Goal: Task Accomplishment & Management: Manage account settings

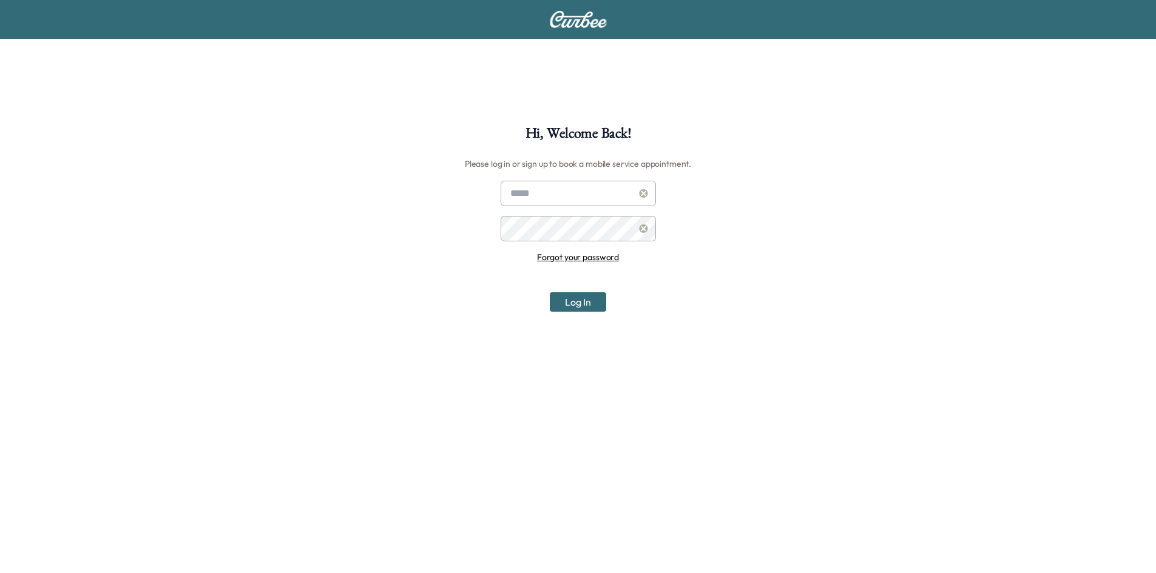
scroll to position [126, 0]
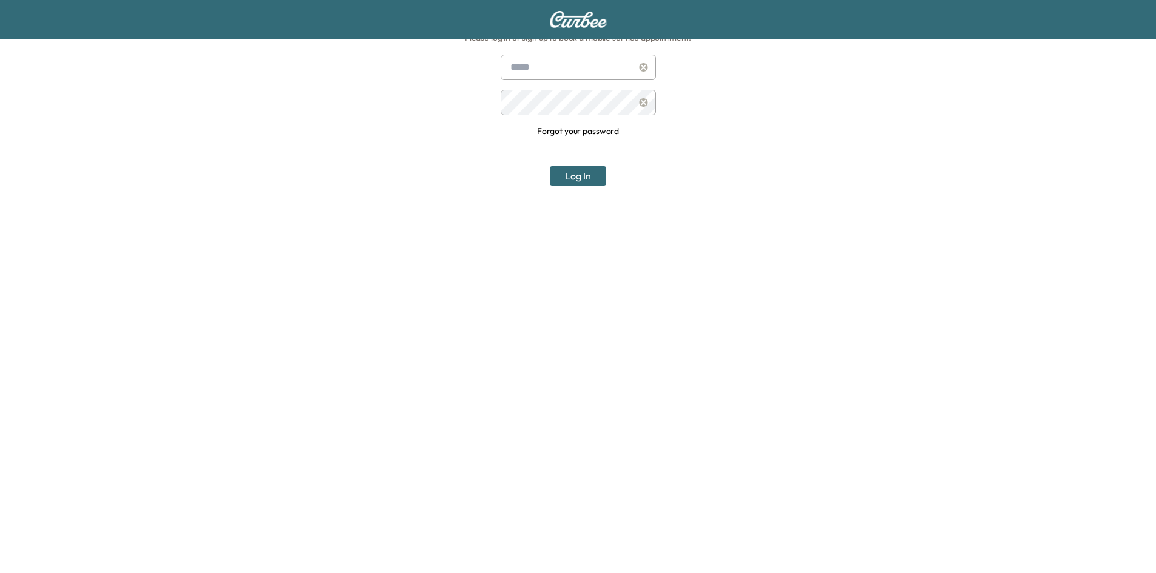
type input "**********"
drag, startPoint x: 593, startPoint y: 172, endPoint x: 418, endPoint y: 8, distance: 240.4
click at [592, 172] on button "Log In" at bounding box center [578, 175] width 56 height 19
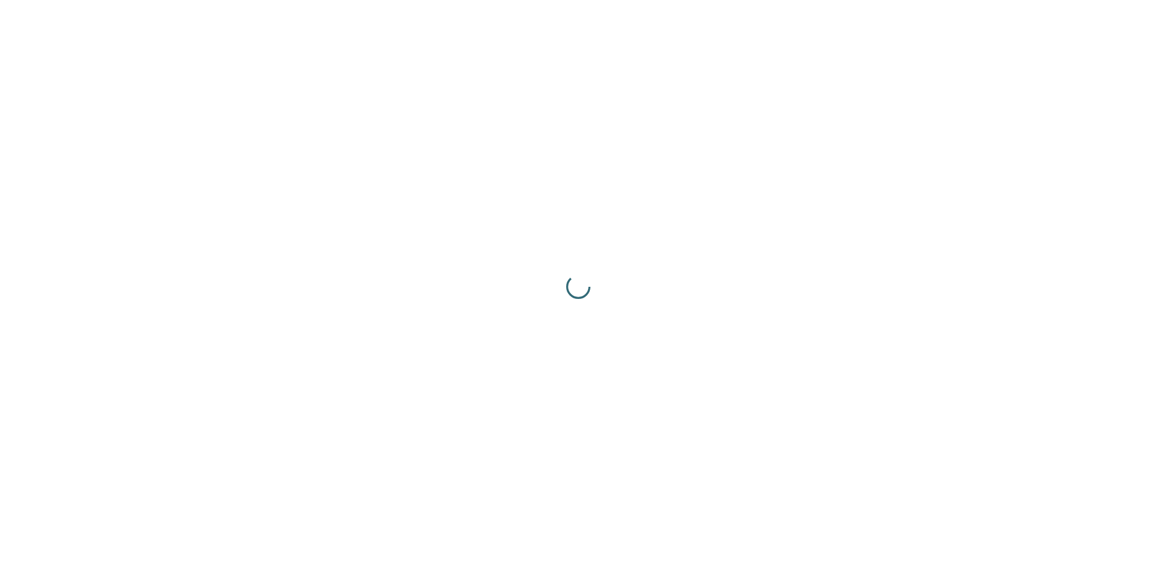
scroll to position [0, 0]
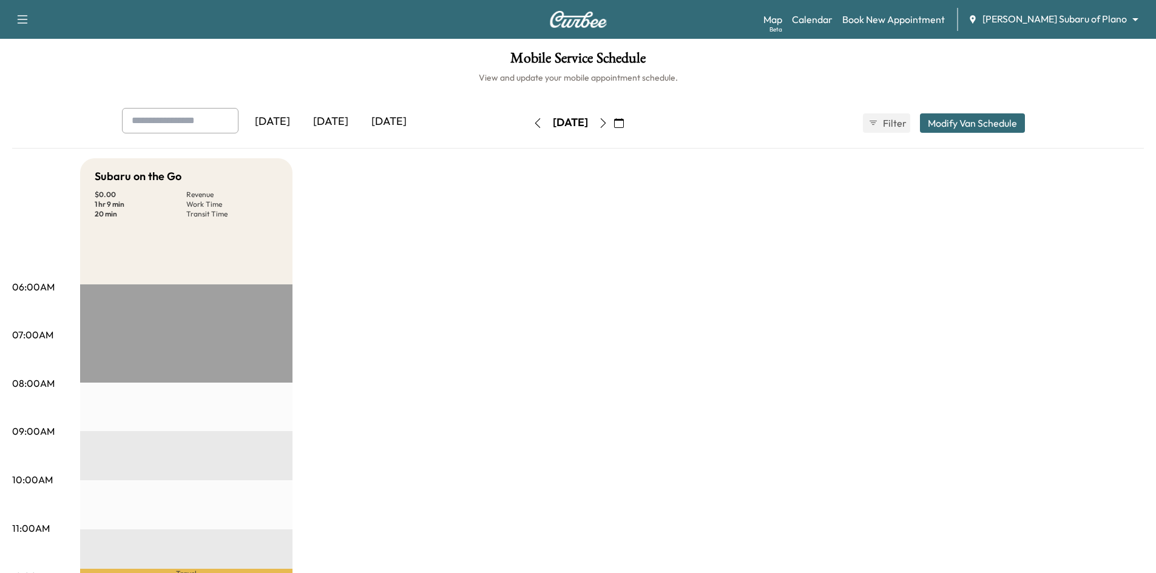
click at [1064, 23] on body "Support Log Out Map Beta Calendar Book New Appointment Ewing Subaru of Plano **…" at bounding box center [578, 286] width 1156 height 573
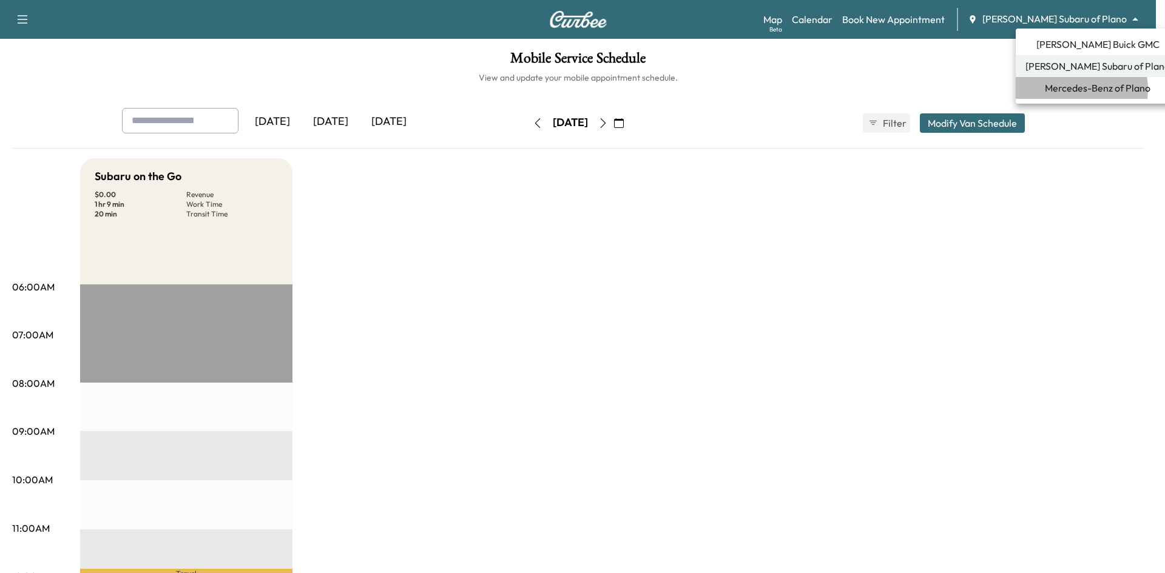
click at [1074, 89] on span "Mercedes-Benz of Plano" at bounding box center [1098, 88] width 106 height 15
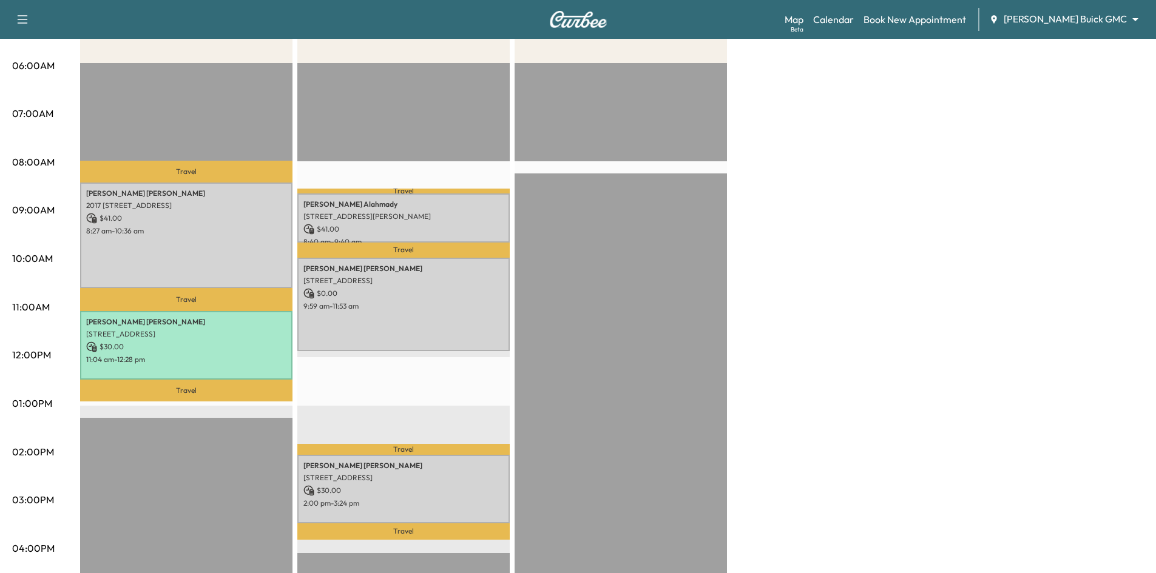
scroll to position [243, 0]
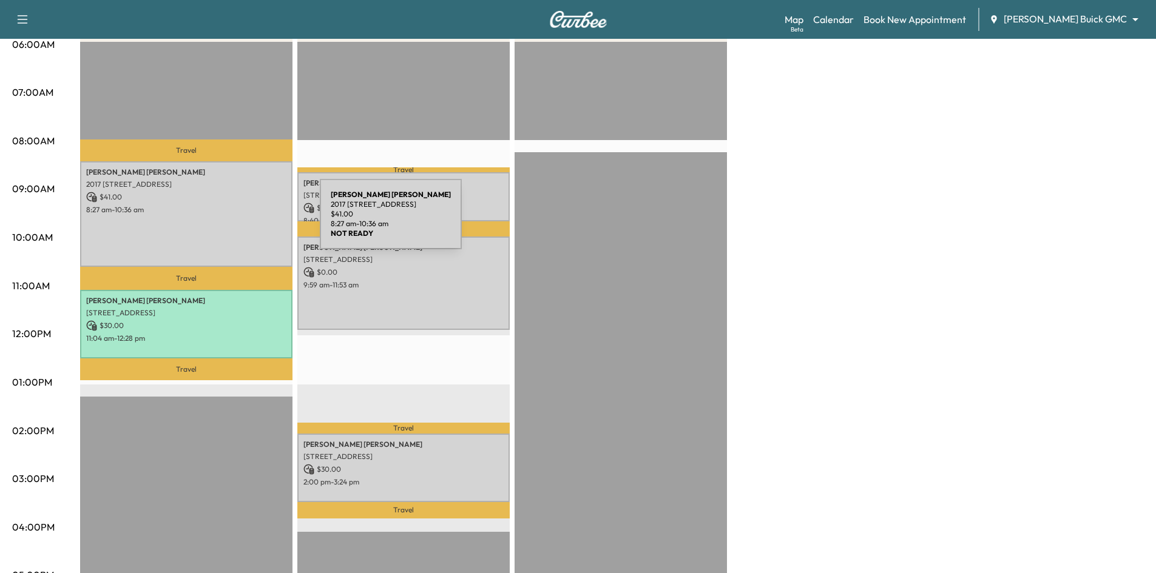
click at [229, 222] on div "Eric Winkler 2017 Almassera Drive, Little Elm, TX 75068, US $ 41.00 8:27 am - 1…" at bounding box center [186, 214] width 212 height 106
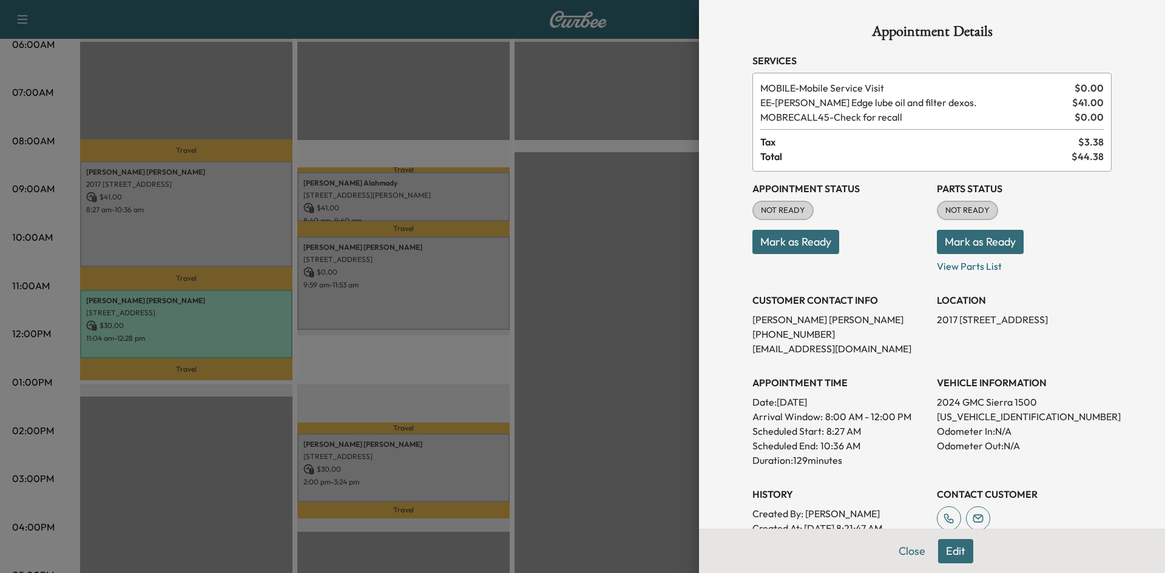
click at [421, 94] on div at bounding box center [582, 286] width 1165 height 573
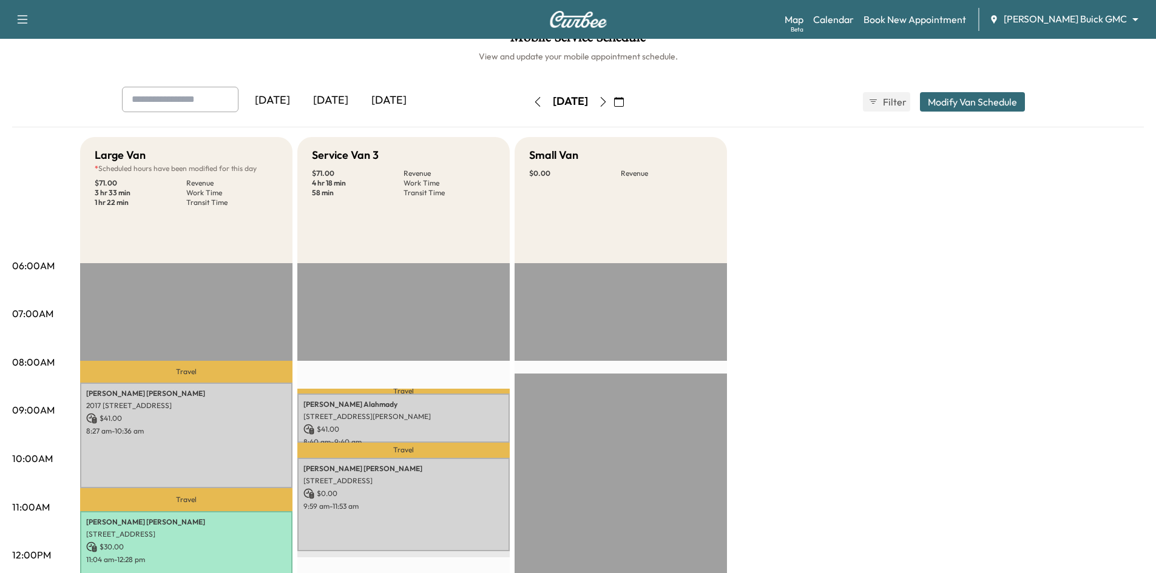
scroll to position [0, 0]
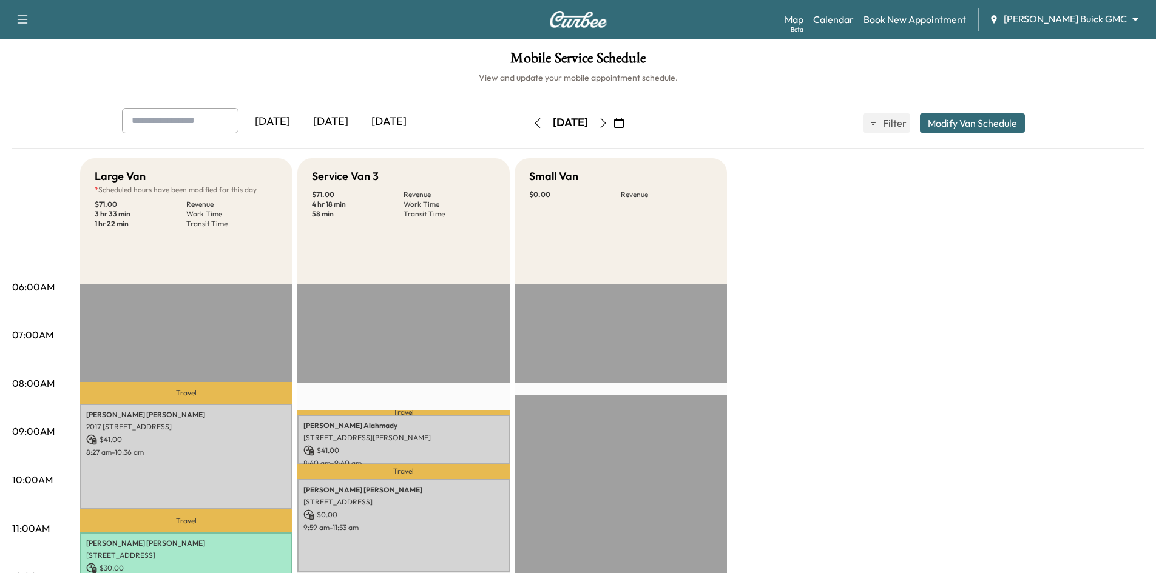
click at [343, 120] on div "[DATE]" at bounding box center [331, 122] width 58 height 28
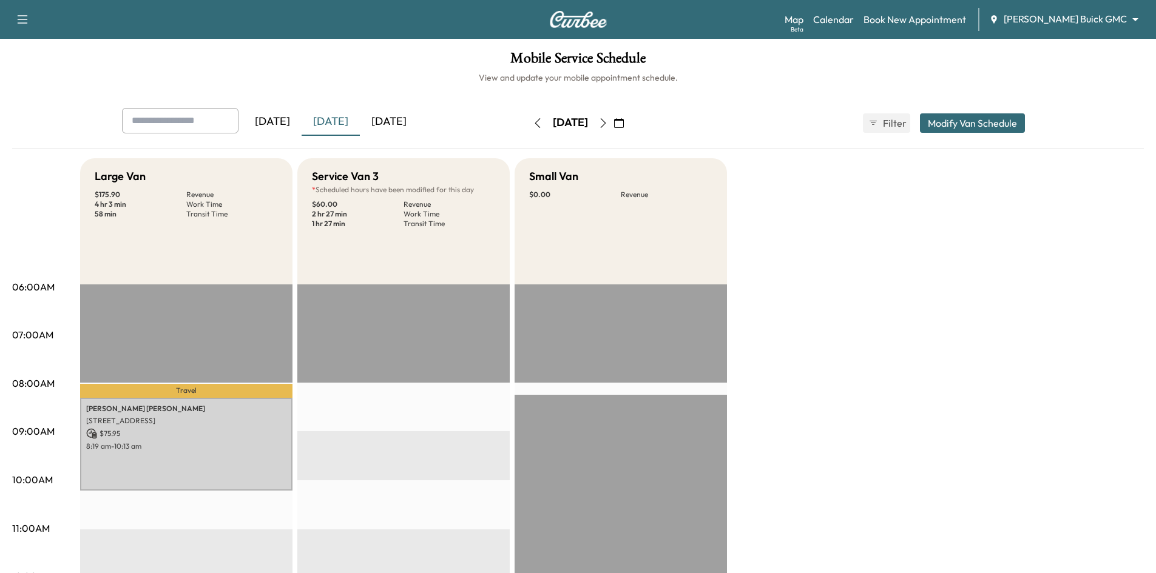
click at [409, 121] on div "[DATE]" at bounding box center [389, 122] width 58 height 28
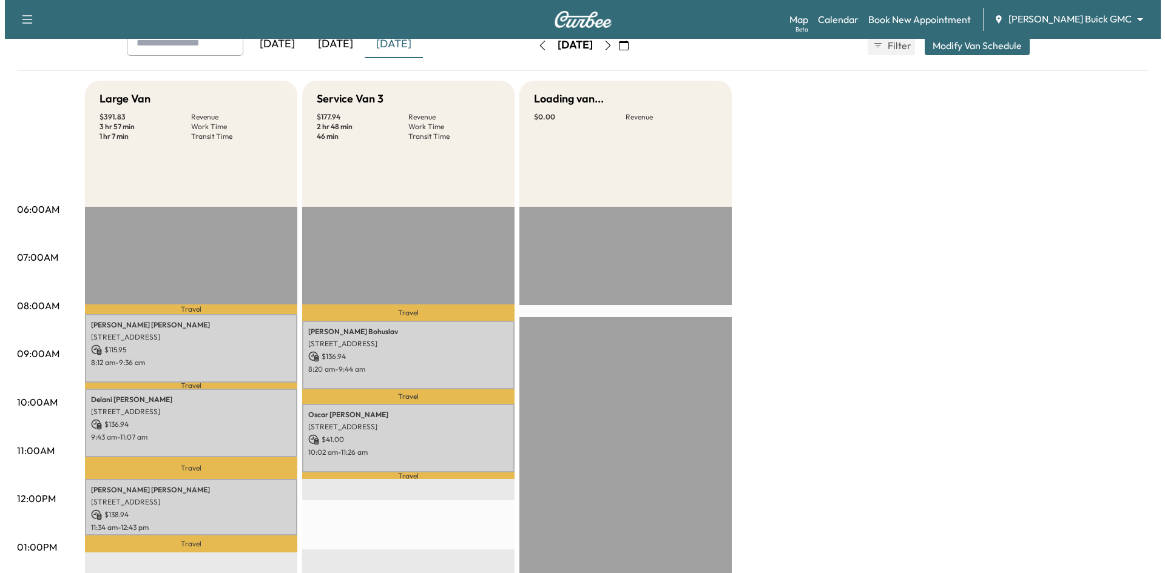
scroll to position [182, 0]
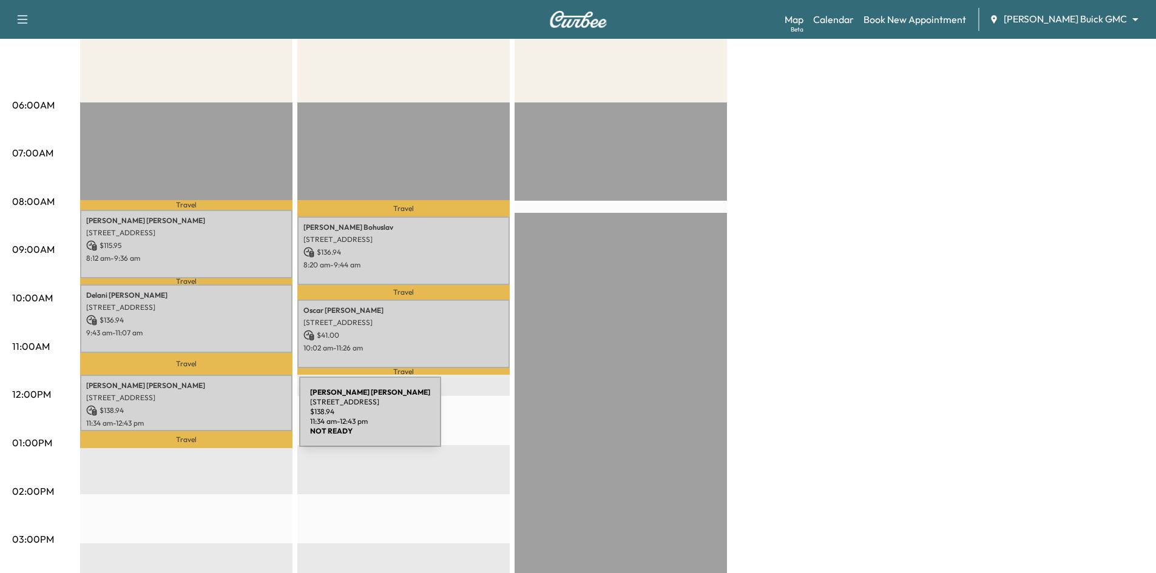
click at [208, 419] on p "11:34 am - 12:43 pm" at bounding box center [186, 424] width 200 height 10
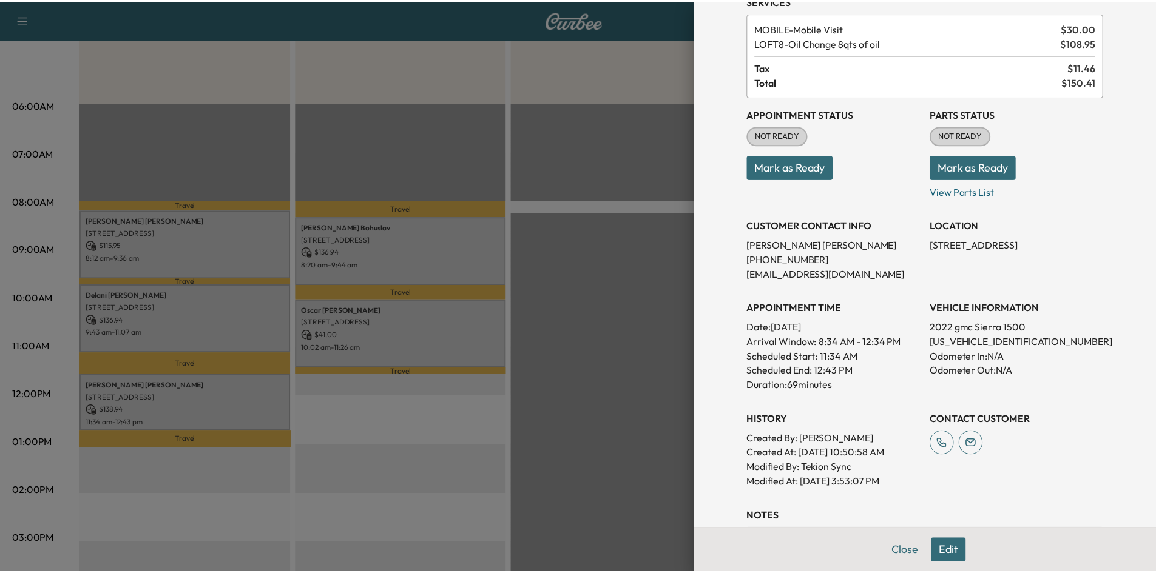
scroll to position [0, 0]
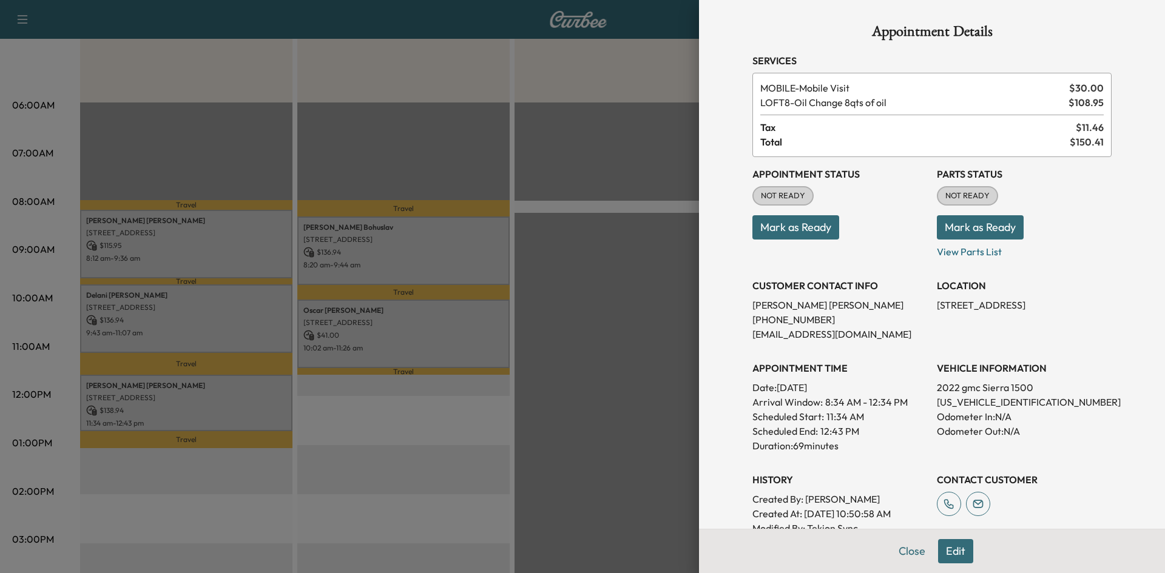
click at [263, 238] on div at bounding box center [582, 286] width 1165 height 573
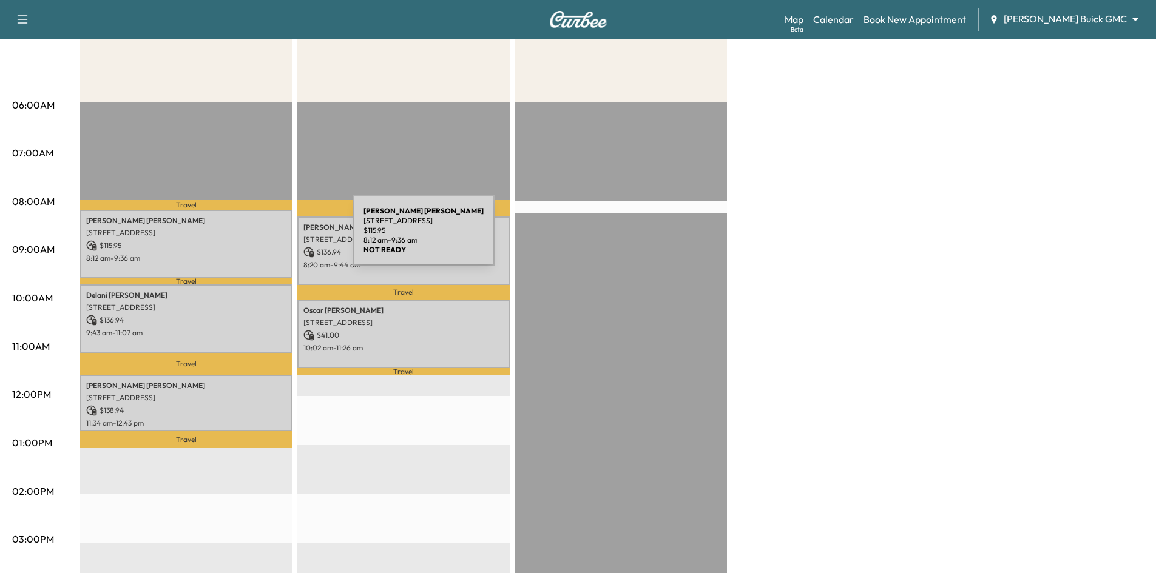
click at [262, 238] on div "Erin Montgomery 4105 Norcross Dr, Plano, TX 75024, USA $ 115.95 8:12 am - 9:36 …" at bounding box center [186, 244] width 212 height 69
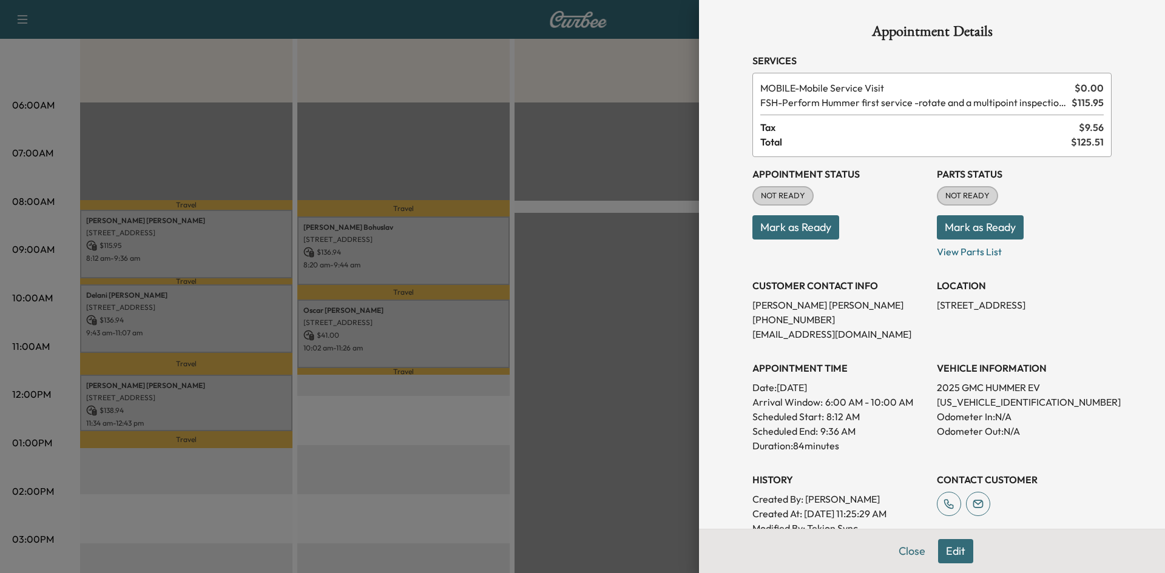
click at [793, 234] on button "Mark as Ready" at bounding box center [796, 227] width 87 height 24
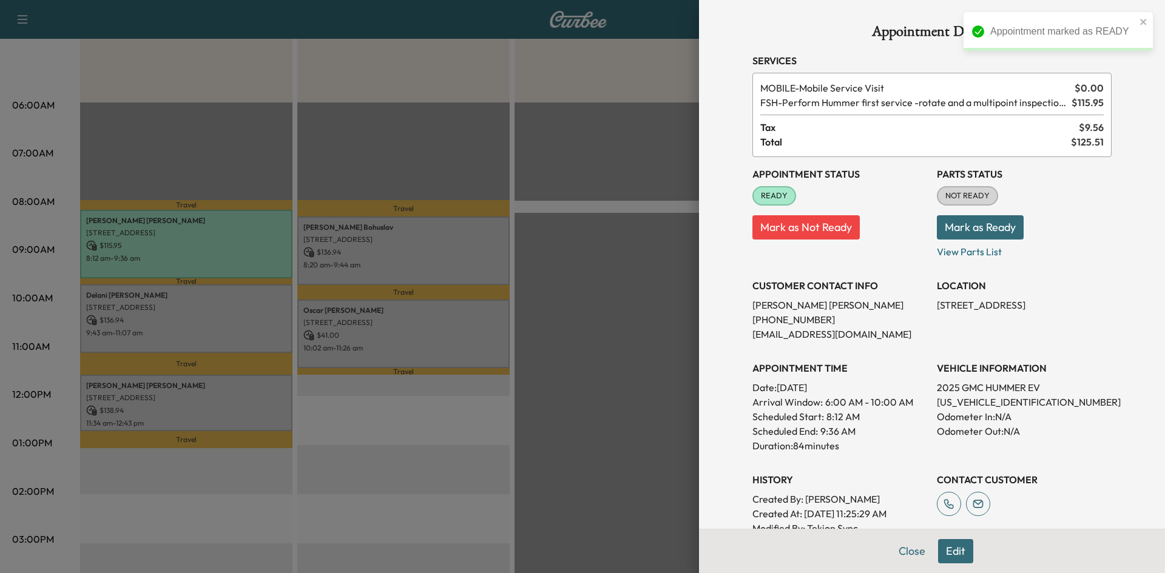
click at [571, 237] on div at bounding box center [582, 286] width 1165 height 573
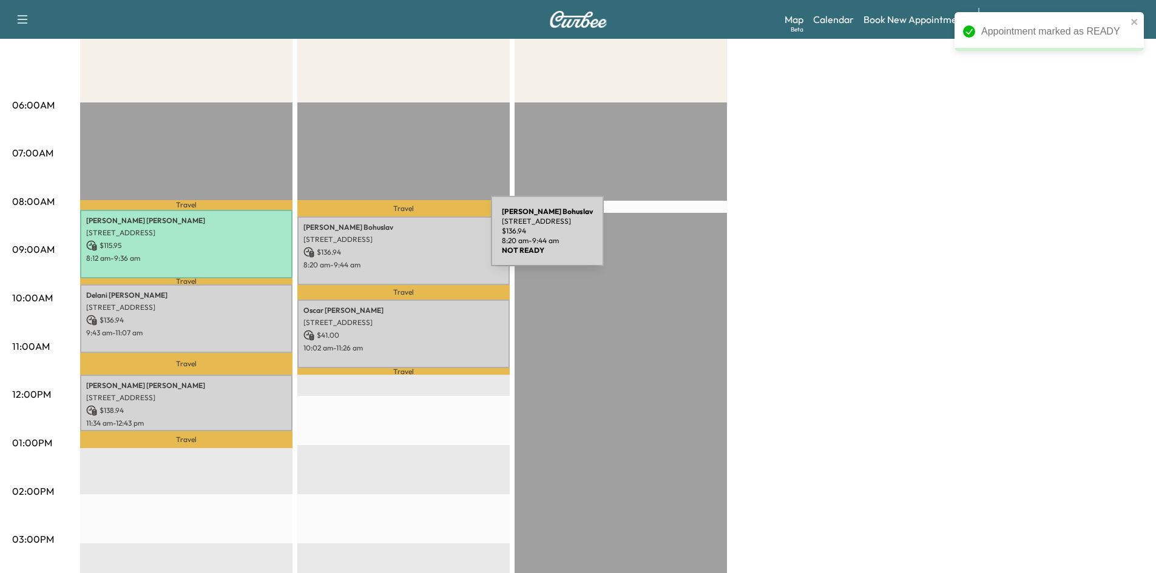
click at [400, 238] on p "7124 TOWN BLUFF DR, DALLAS, TX 75248, USA" at bounding box center [403, 240] width 200 height 10
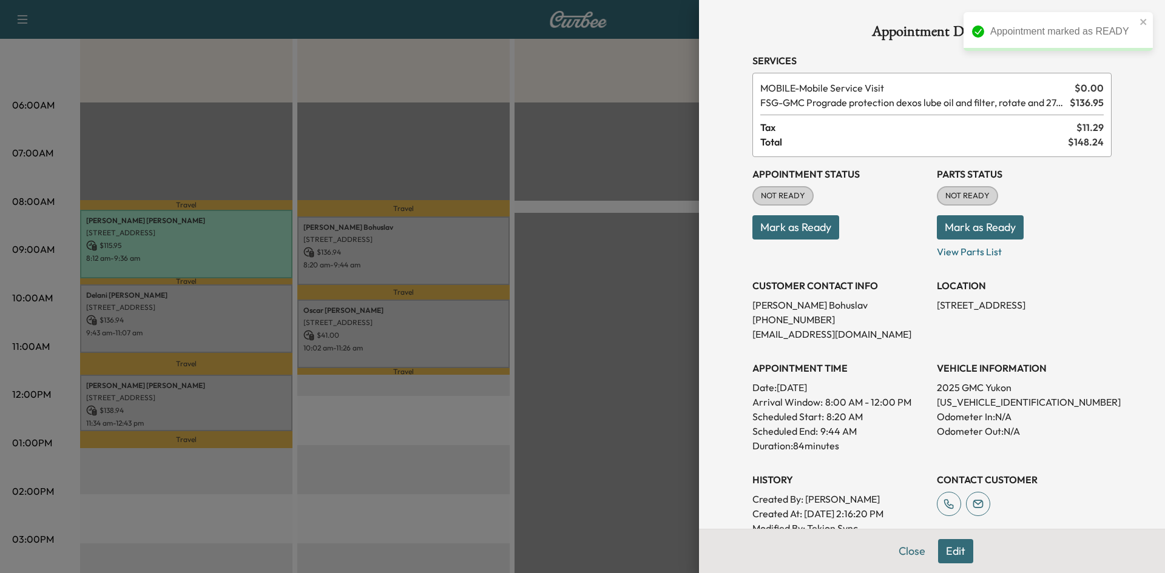
click at [763, 229] on button "Mark as Ready" at bounding box center [796, 227] width 87 height 24
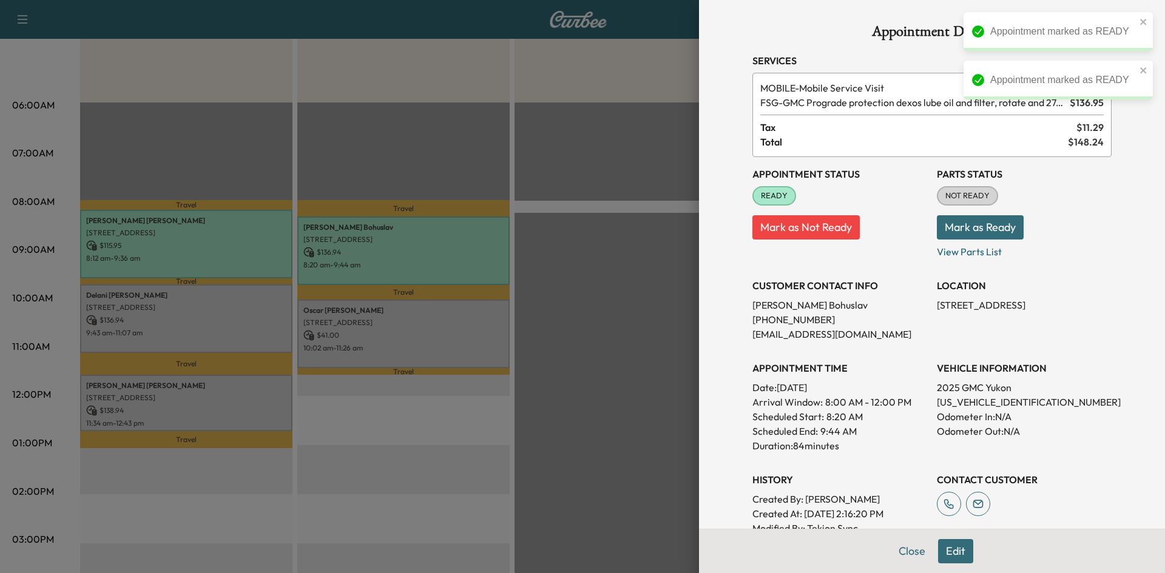
click at [247, 308] on div at bounding box center [582, 286] width 1165 height 573
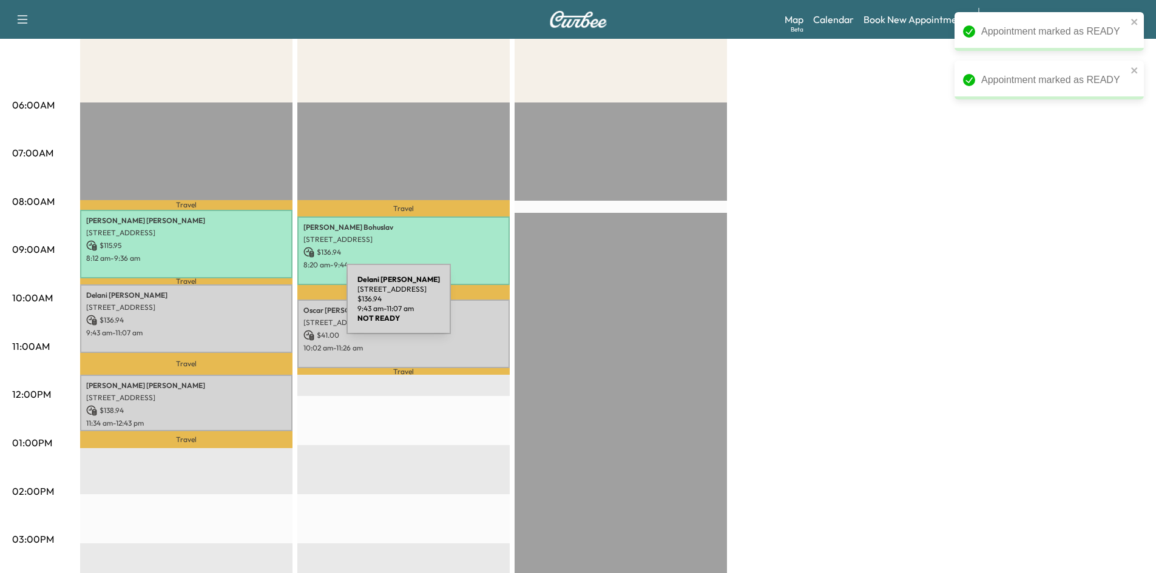
click at [255, 306] on p "2137 USA Dr, Plano, TX 75025, United States of America" at bounding box center [186, 308] width 200 height 10
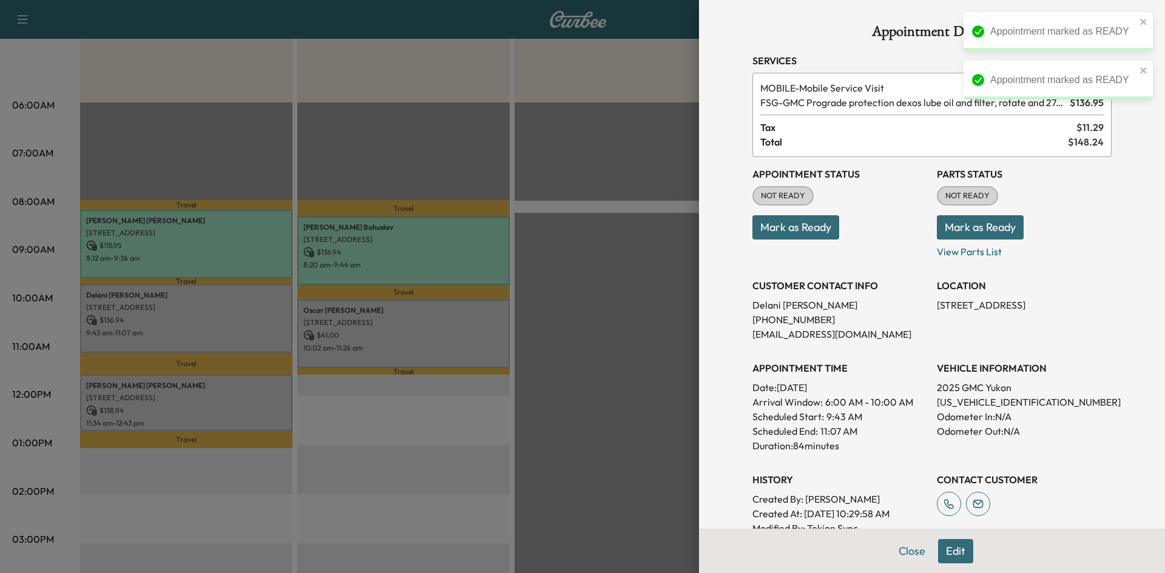
click at [760, 221] on button "Mark as Ready" at bounding box center [796, 227] width 87 height 24
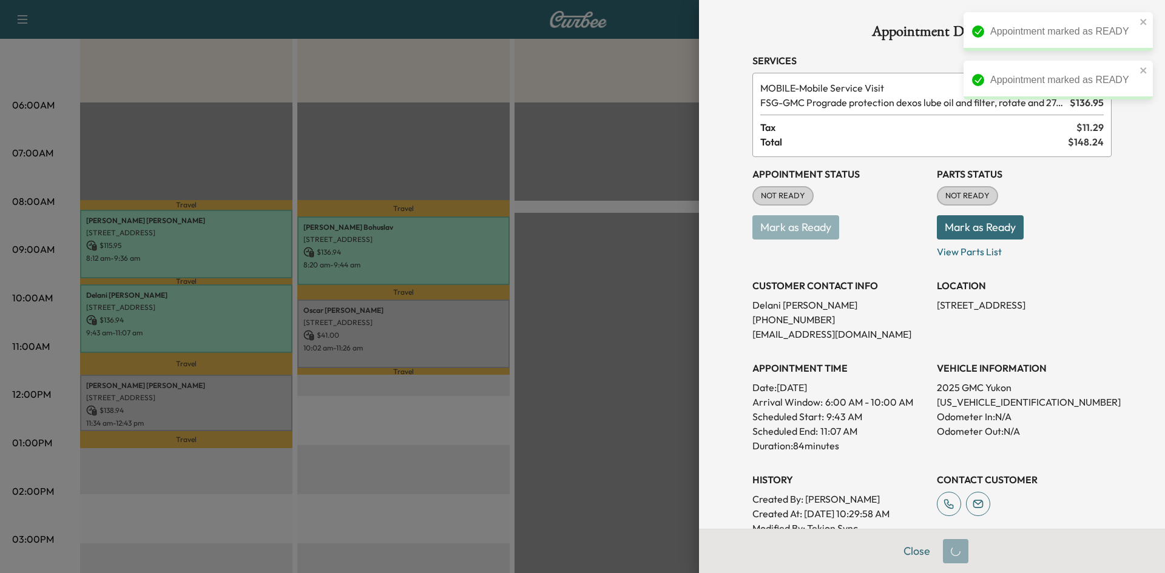
click at [356, 340] on div at bounding box center [582, 286] width 1165 height 573
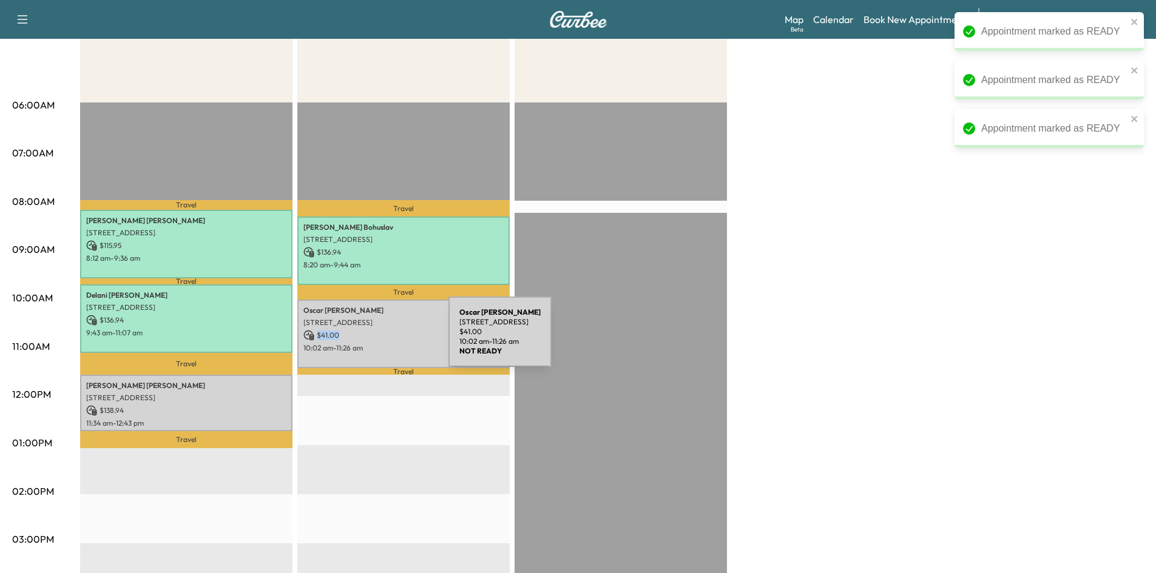
click at [359, 338] on div "Oscar Luna 2104 Willow Bend Dr, Plano, TX 75093, USA $ 41.00 10:02 am - 11:26 am" at bounding box center [403, 334] width 212 height 69
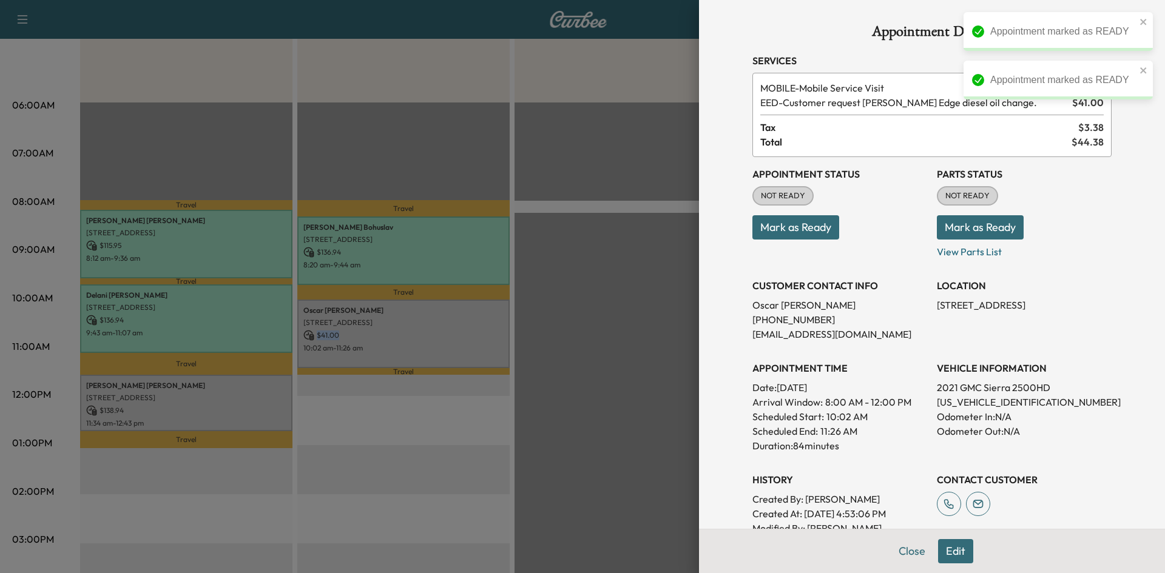
drag, startPoint x: 779, startPoint y: 234, endPoint x: 758, endPoint y: 236, distance: 21.4
click at [777, 236] on button "Mark as Ready" at bounding box center [796, 227] width 87 height 24
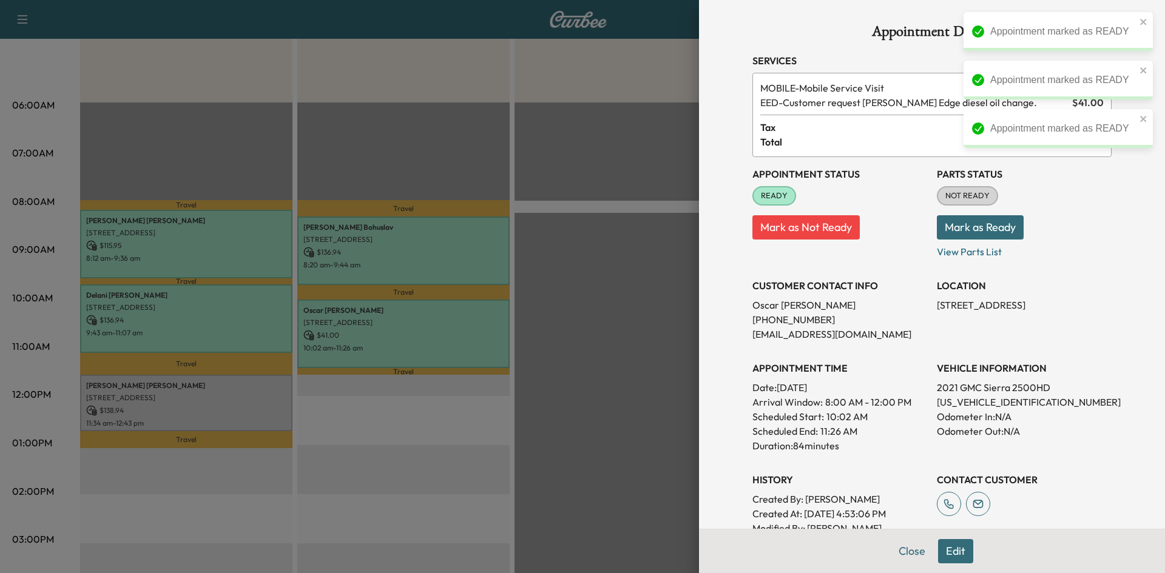
click at [240, 387] on div at bounding box center [582, 286] width 1165 height 573
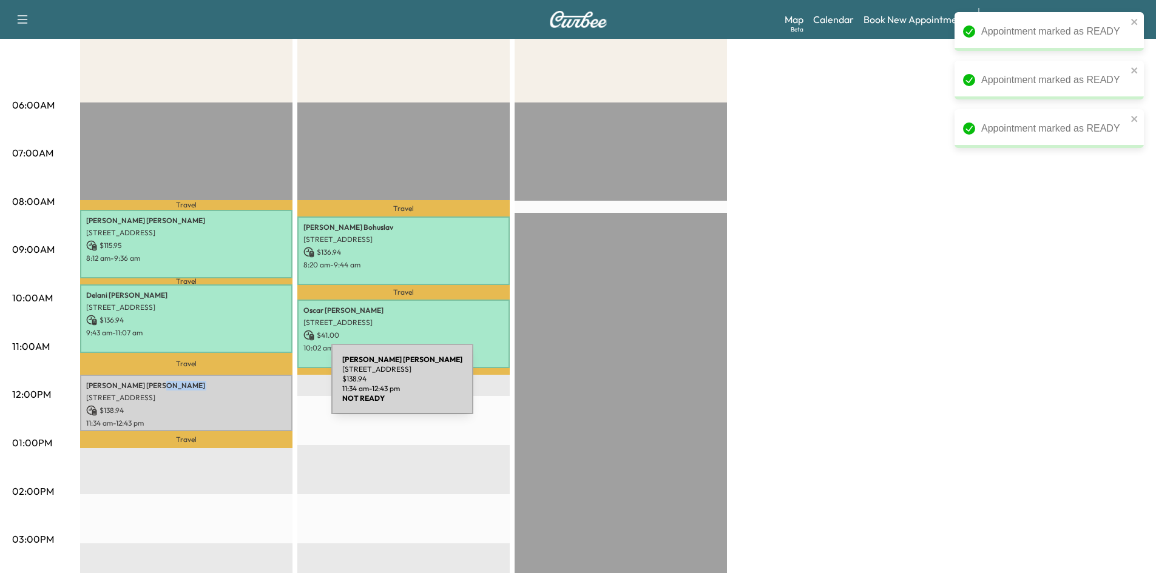
click at [240, 387] on p "Eric Lewis" at bounding box center [186, 386] width 200 height 10
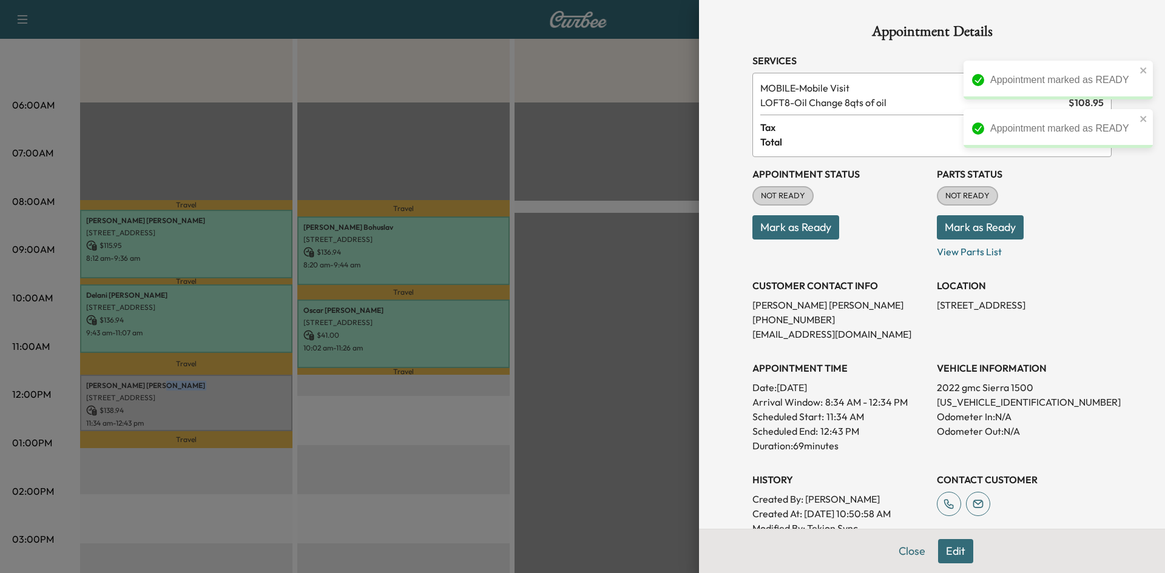
click at [783, 229] on button "Mark as Ready" at bounding box center [796, 227] width 87 height 24
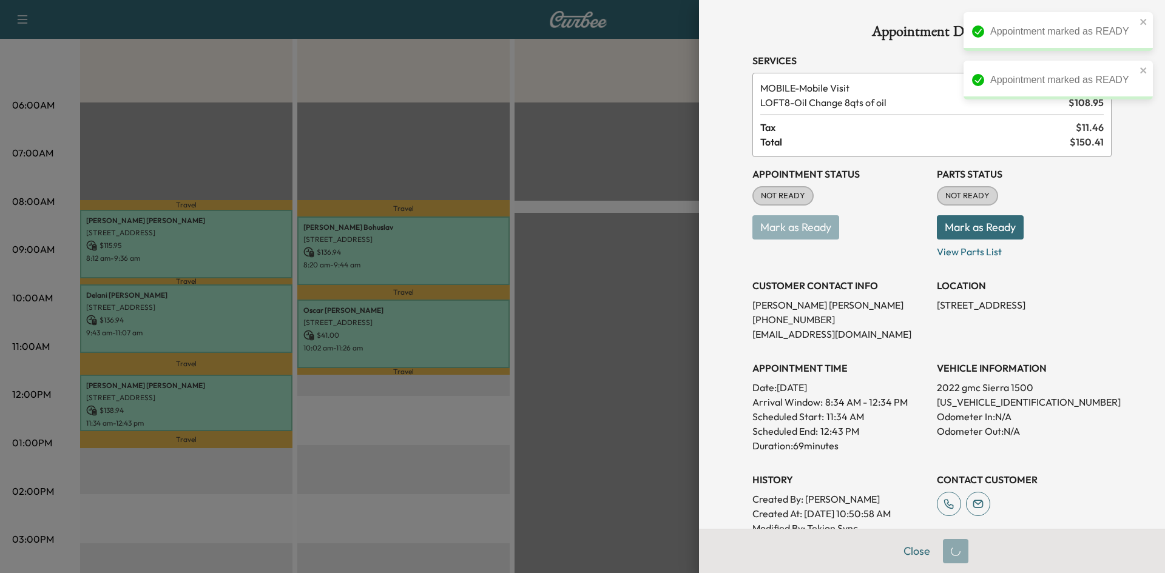
click at [565, 171] on div at bounding box center [582, 286] width 1165 height 573
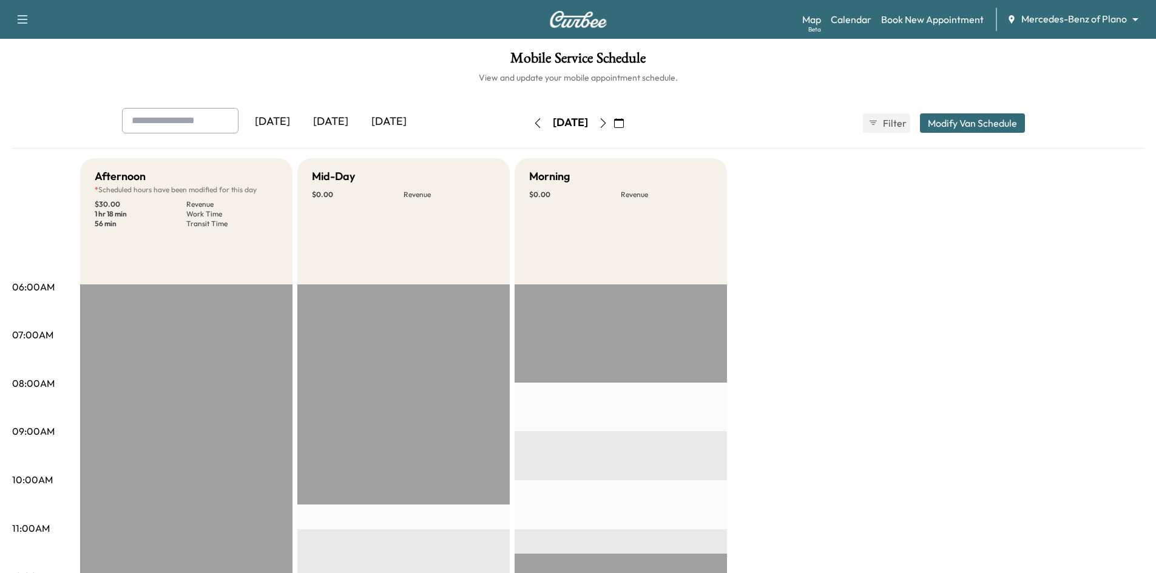
click at [338, 123] on div "[DATE]" at bounding box center [331, 122] width 58 height 28
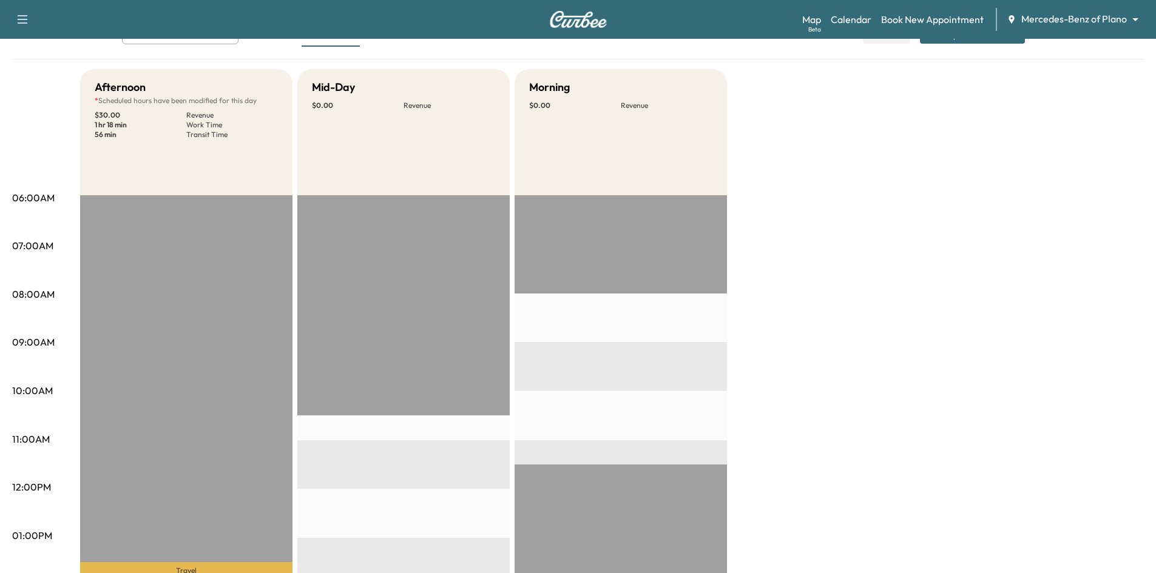
scroll to position [61, 0]
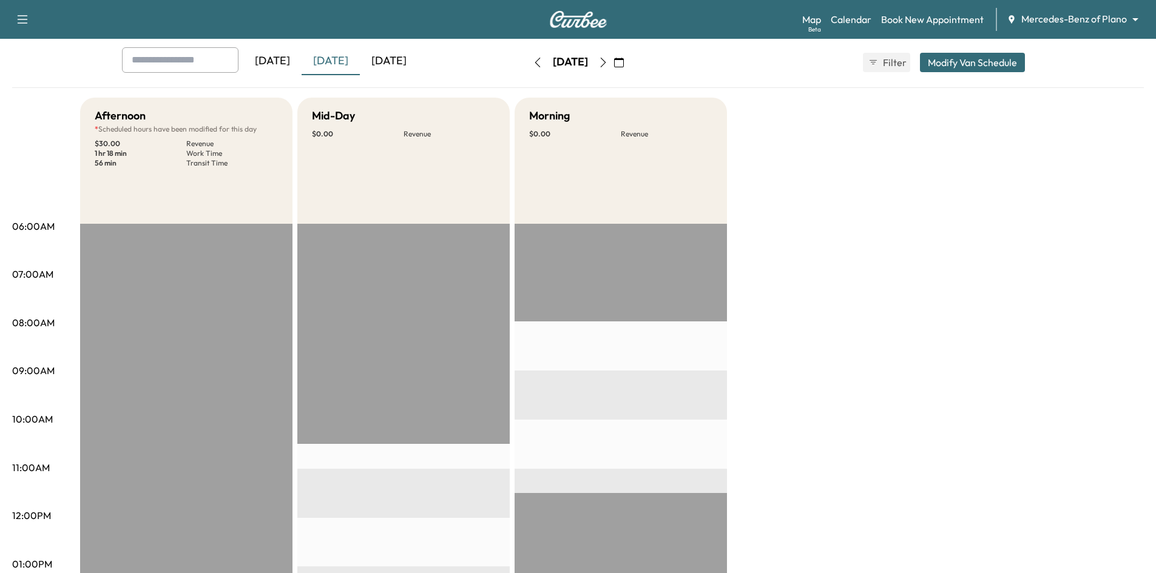
click at [416, 55] on div "[DATE]" at bounding box center [389, 61] width 58 height 28
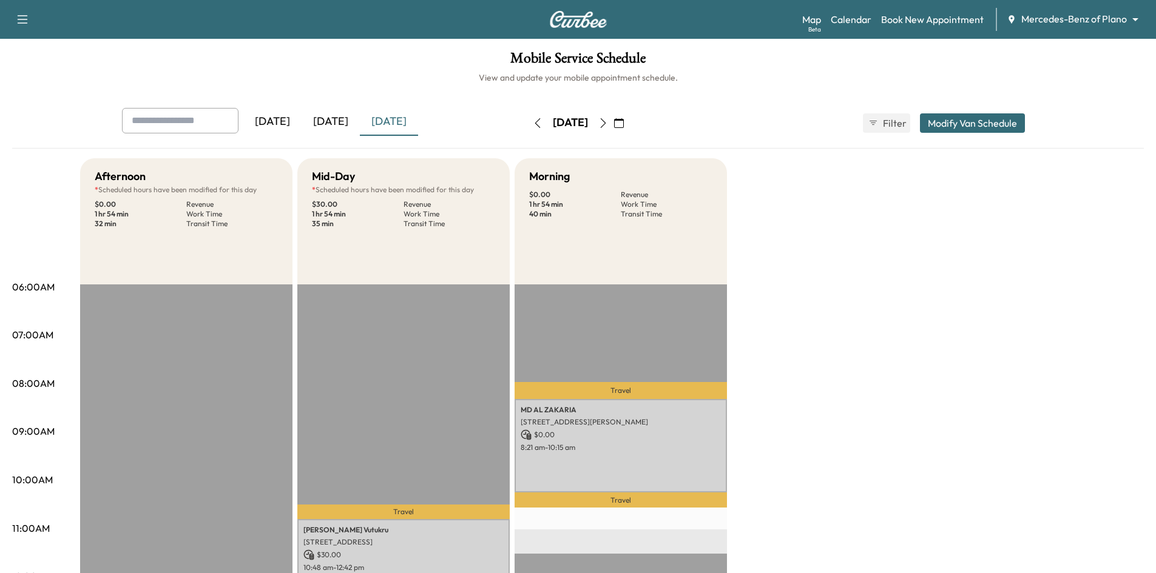
click at [608, 123] on icon "button" at bounding box center [603, 123] width 10 height 10
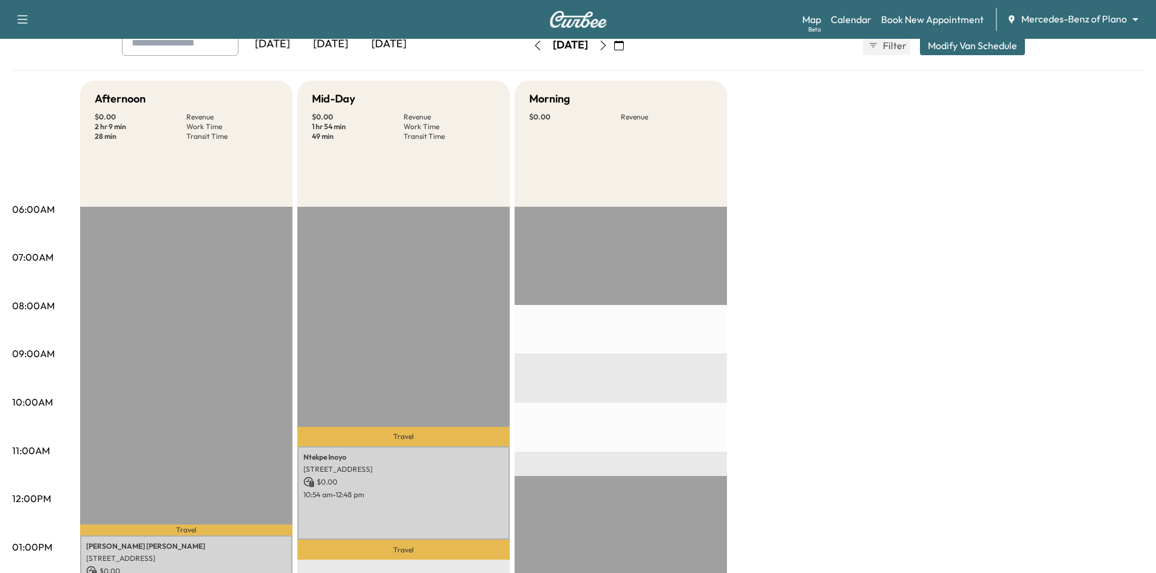
scroll to position [182, 0]
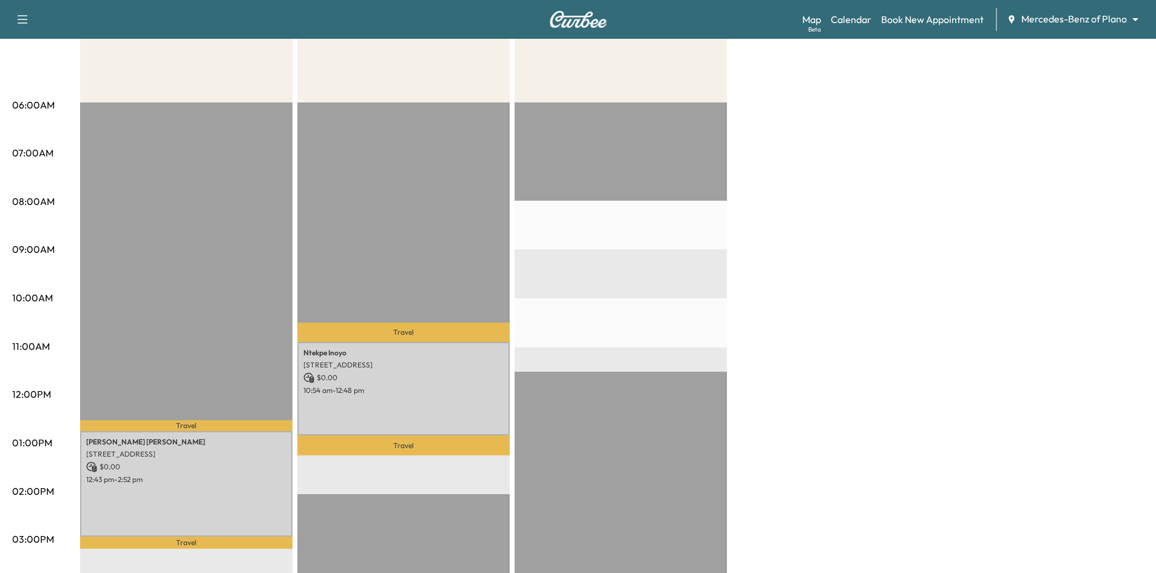
click at [567, 215] on div "EST Start" at bounding box center [621, 495] width 212 height 784
click at [954, 23] on link "Book New Appointment" at bounding box center [932, 19] width 103 height 15
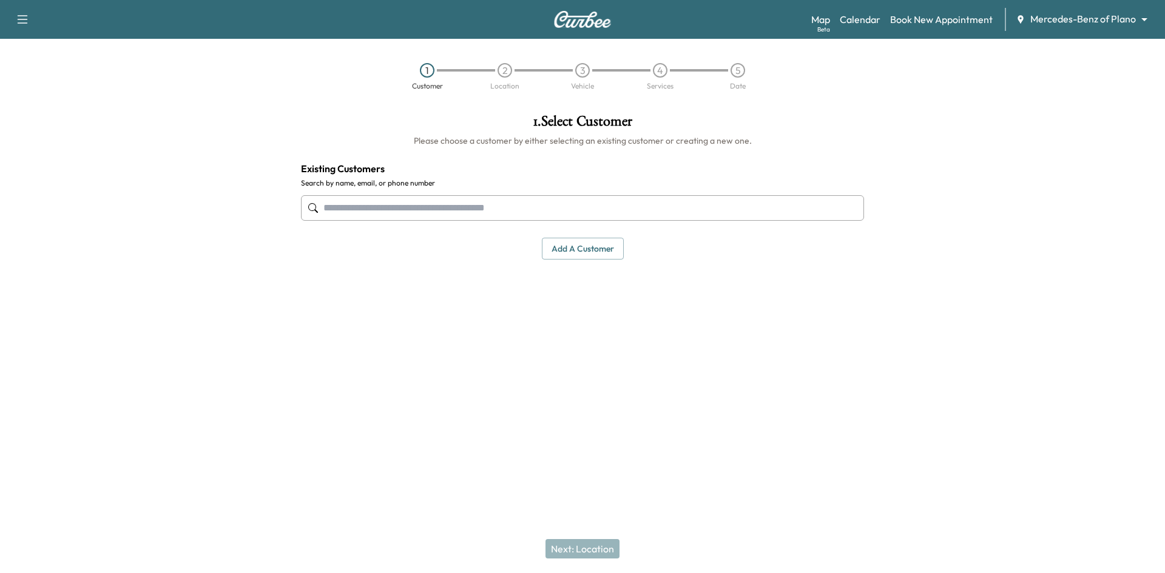
click at [465, 216] on input "text" at bounding box center [582, 207] width 563 height 25
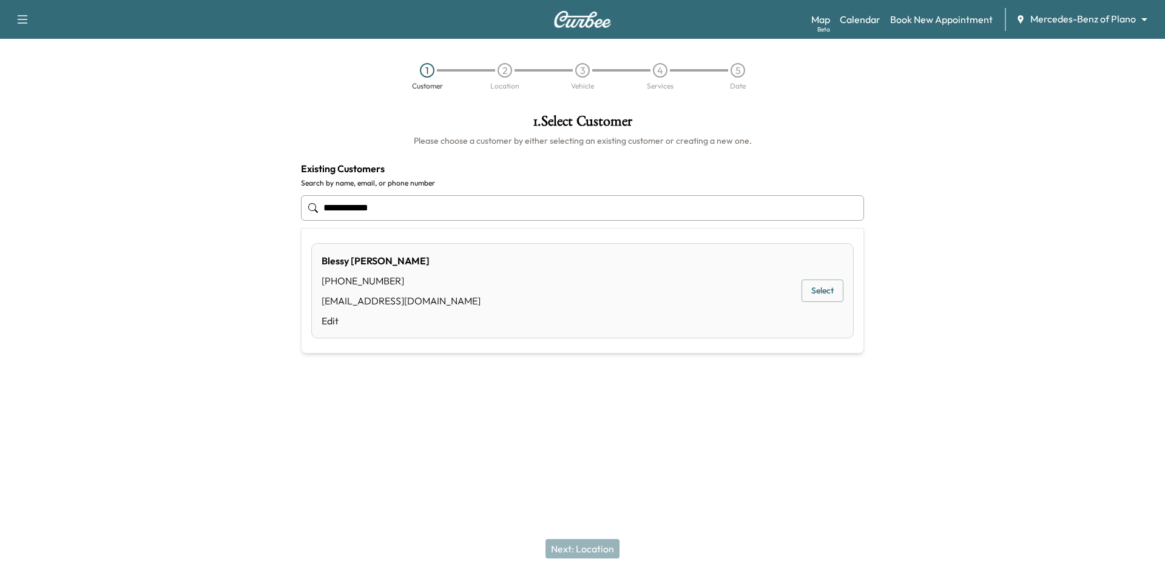
click at [825, 293] on button "Select" at bounding box center [823, 291] width 42 height 22
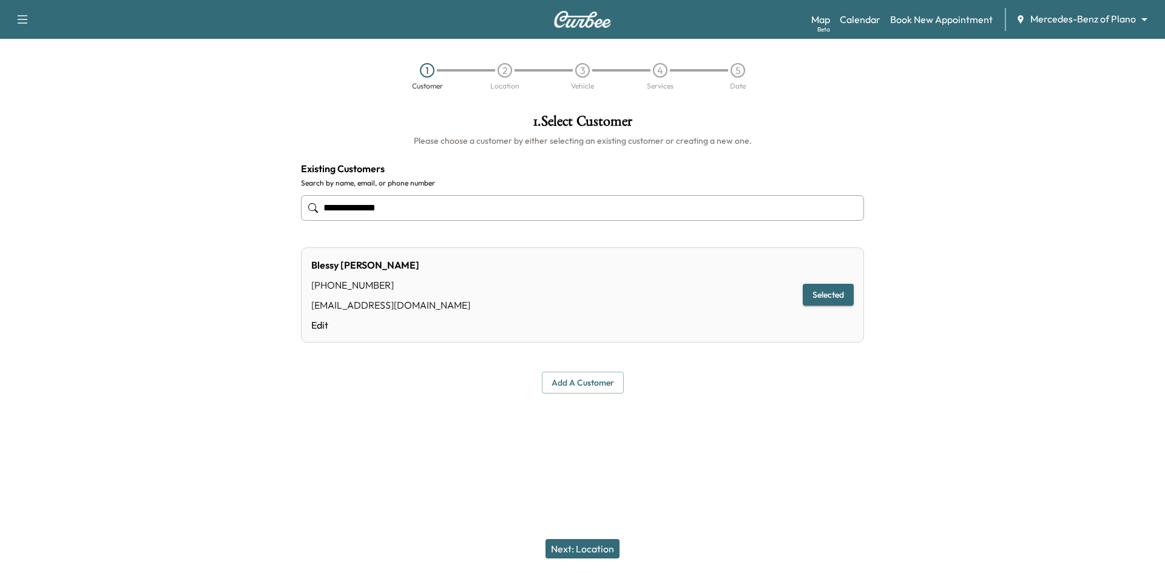
type input "**********"
click at [583, 541] on button "Next: Location" at bounding box center [583, 549] width 74 height 19
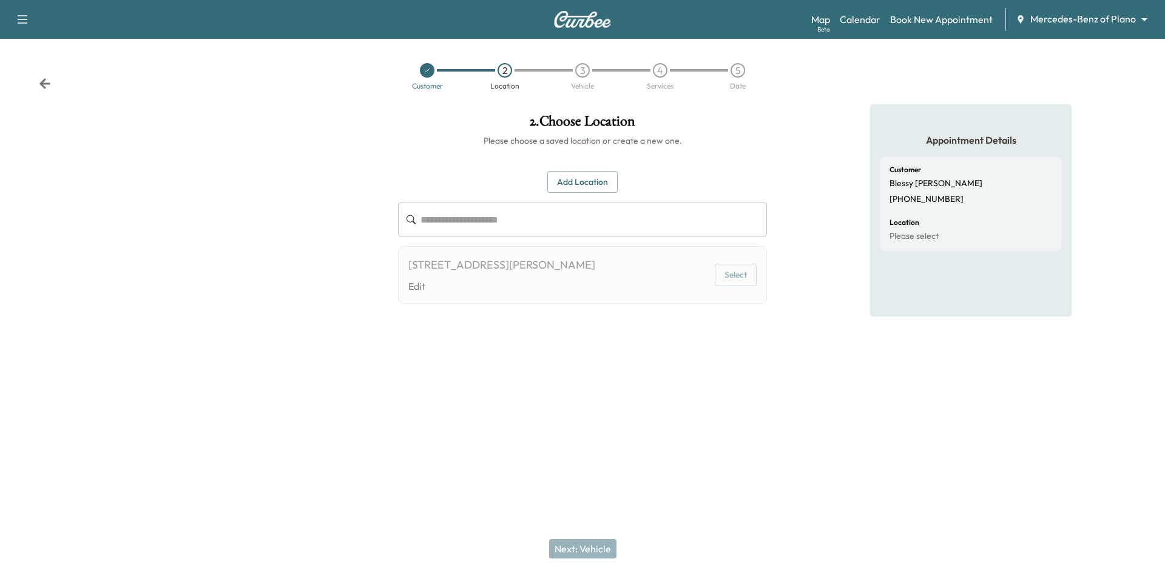
click at [602, 184] on button "Add Location" at bounding box center [582, 182] width 70 height 22
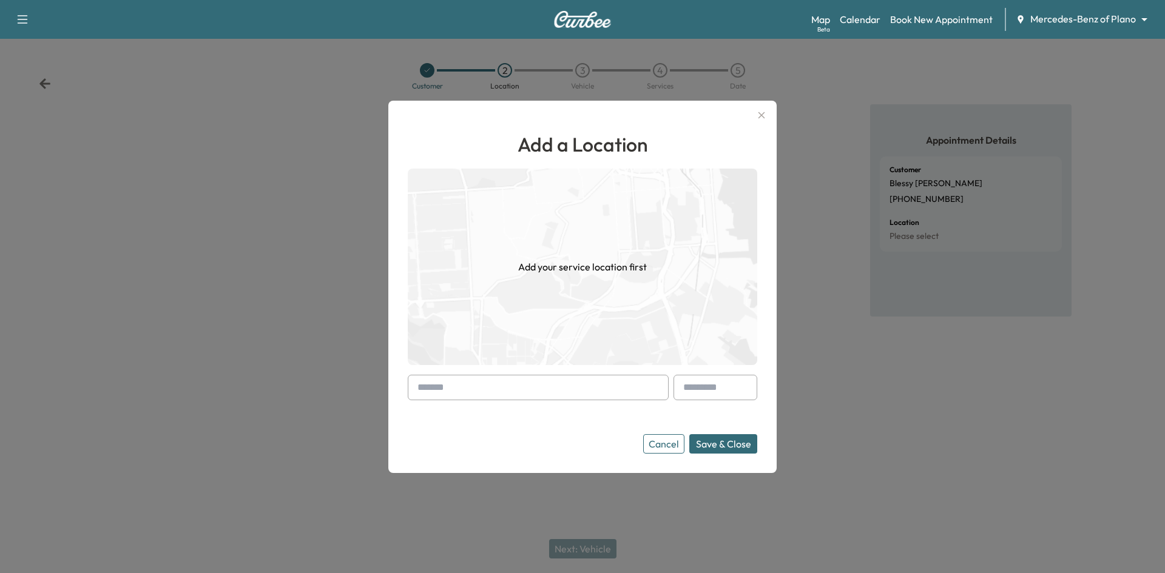
click at [523, 391] on input "text" at bounding box center [538, 387] width 261 height 25
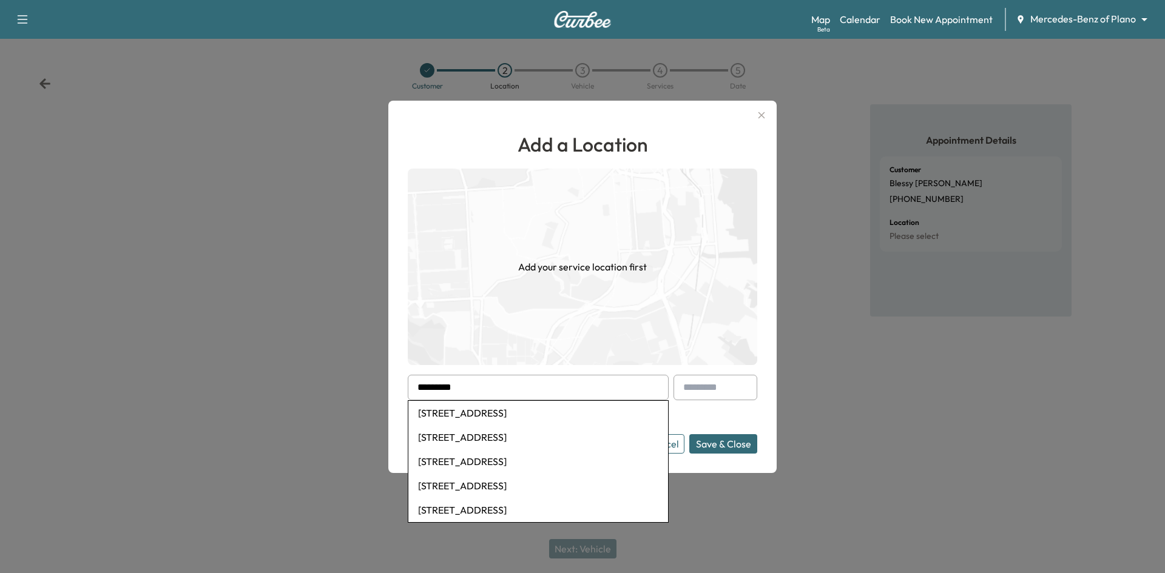
click at [531, 415] on li "5797 Military Parkway, Dallas, TX, USA" at bounding box center [538, 413] width 260 height 24
type input "**********"
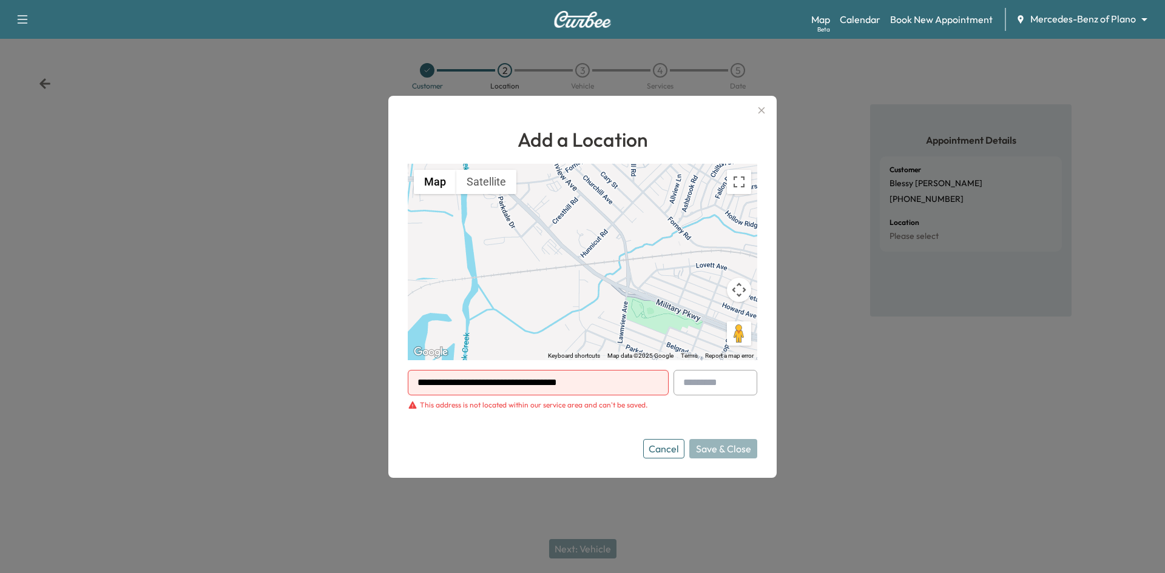
click at [760, 109] on icon "button" at bounding box center [762, 110] width 7 height 7
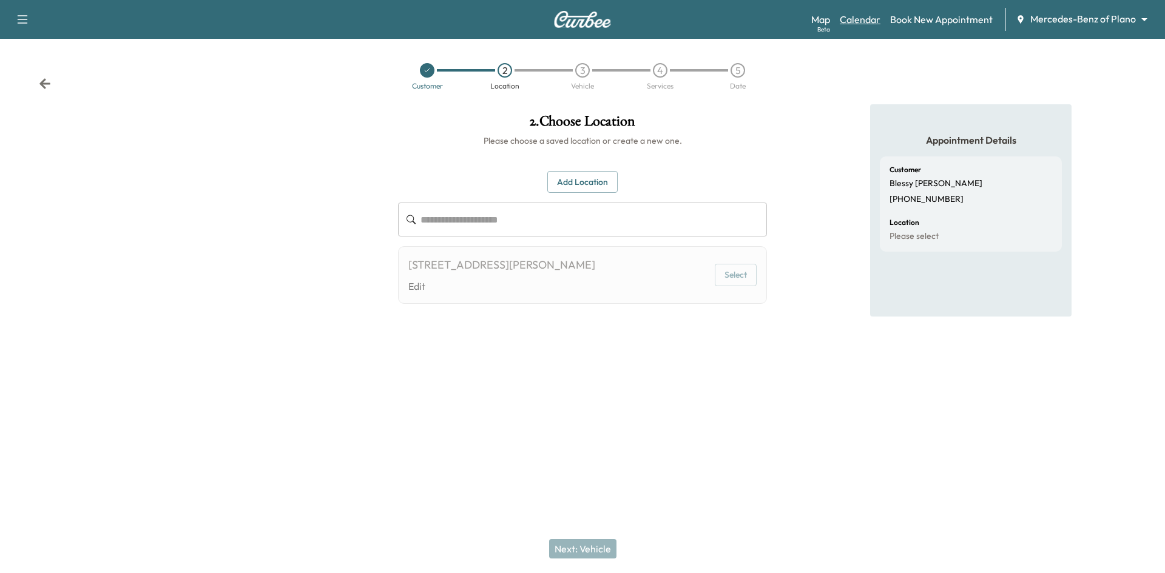
click at [867, 19] on link "Calendar" at bounding box center [860, 19] width 41 height 15
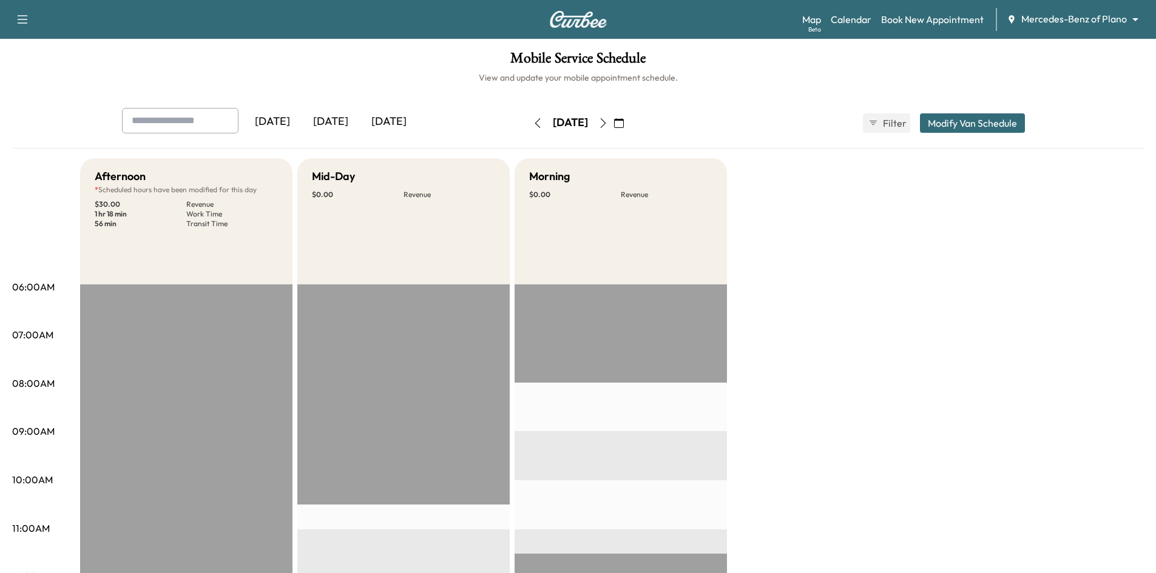
click at [393, 121] on div "[DATE]" at bounding box center [389, 122] width 58 height 28
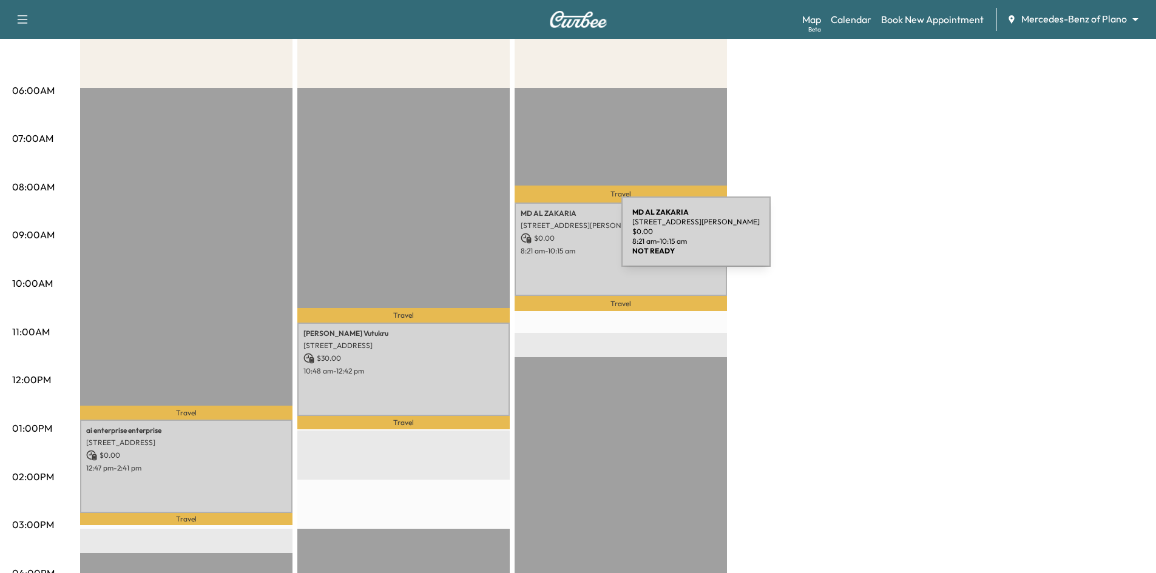
scroll to position [243, 0]
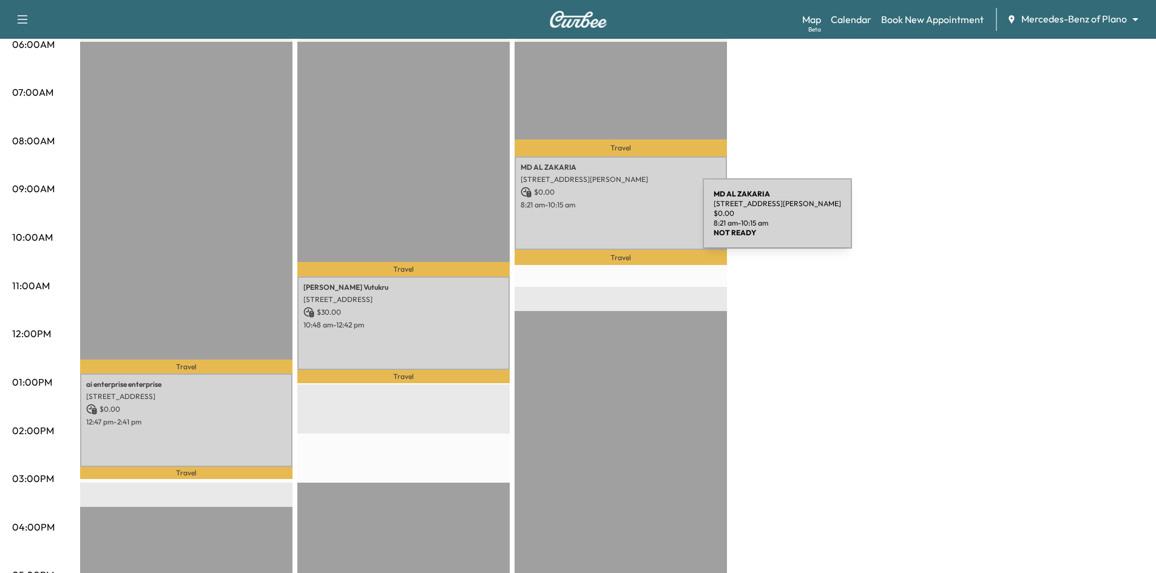
click at [612, 212] on div "MD AL ZAKARIA 11656 Alejandra Ln, Frisco, TX 75035, USA $ 0.00 8:21 am - 10:15 …" at bounding box center [621, 203] width 212 height 93
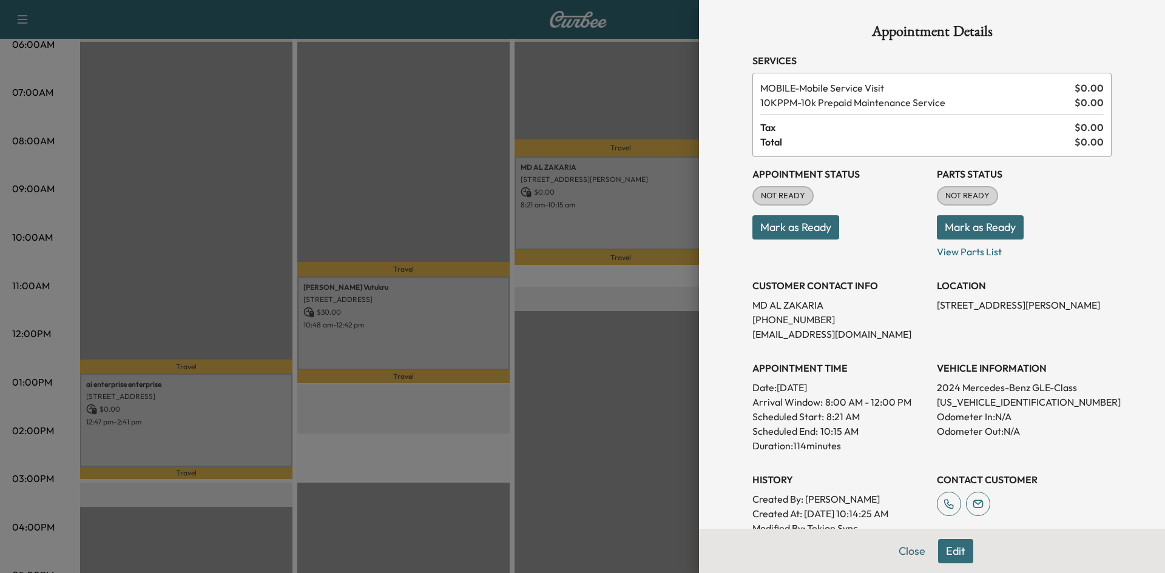
click at [801, 229] on button "Mark as Ready" at bounding box center [796, 227] width 87 height 24
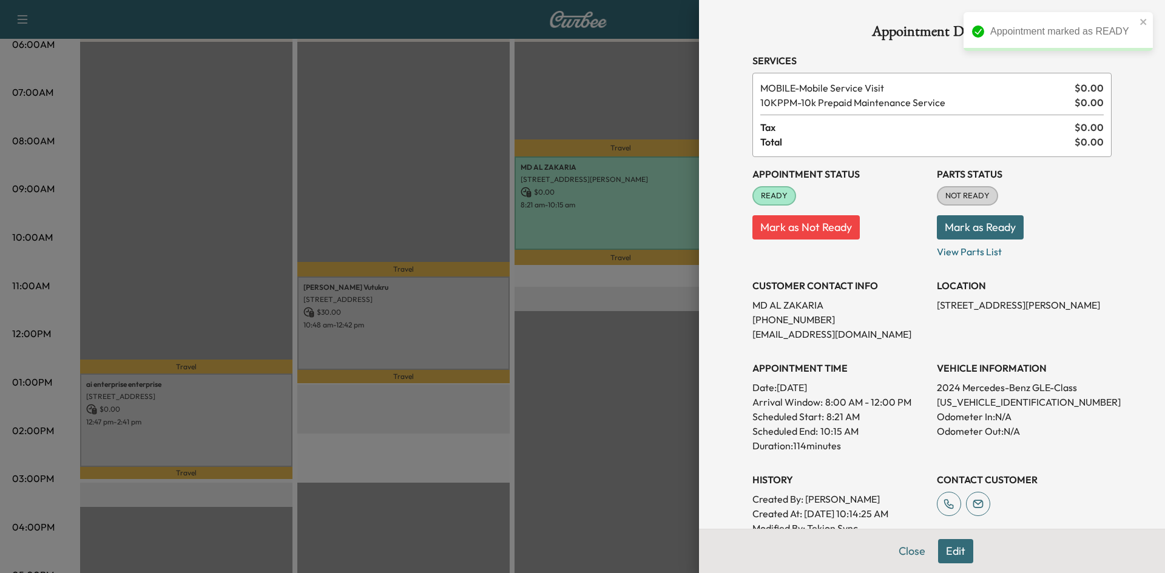
click at [630, 306] on div at bounding box center [582, 286] width 1165 height 573
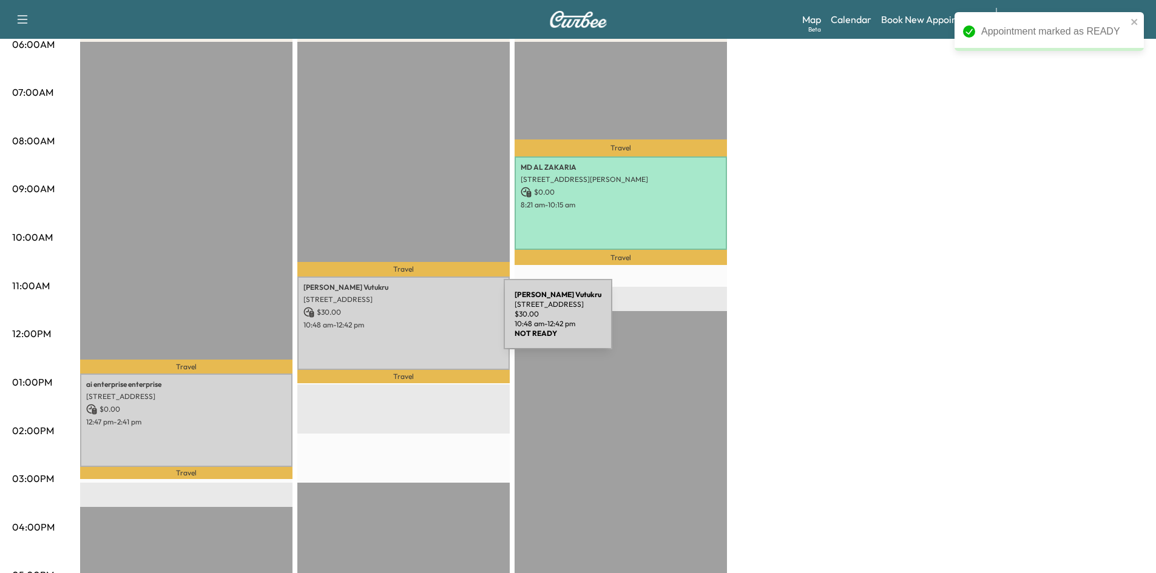
click at [413, 322] on p "10:48 am - 12:42 pm" at bounding box center [403, 325] width 200 height 10
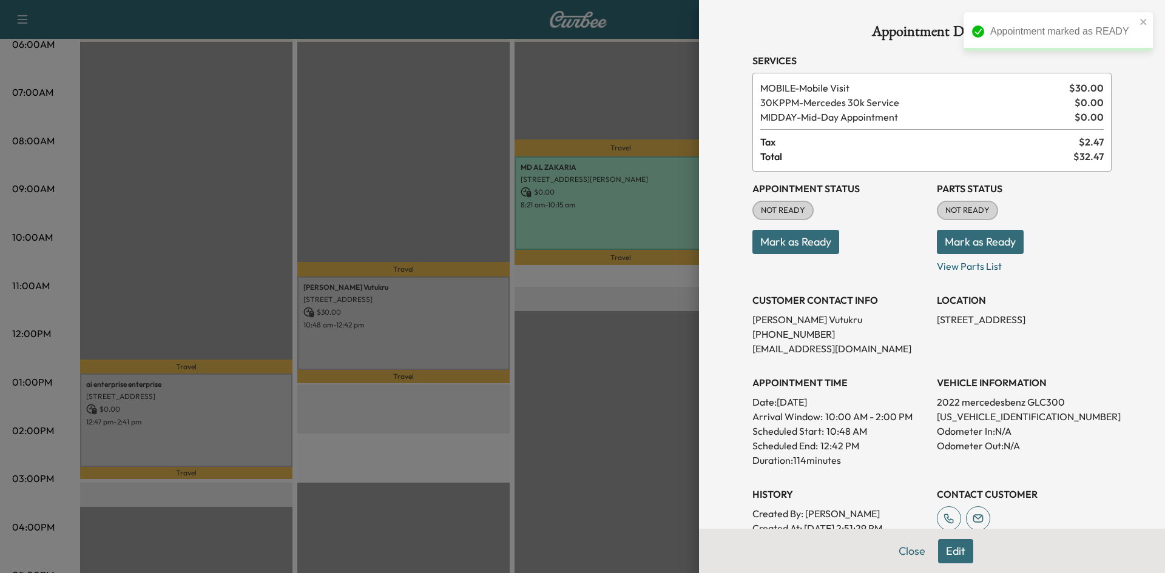
click at [806, 248] on button "Mark as Ready" at bounding box center [796, 242] width 87 height 24
click at [387, 179] on div at bounding box center [582, 286] width 1165 height 573
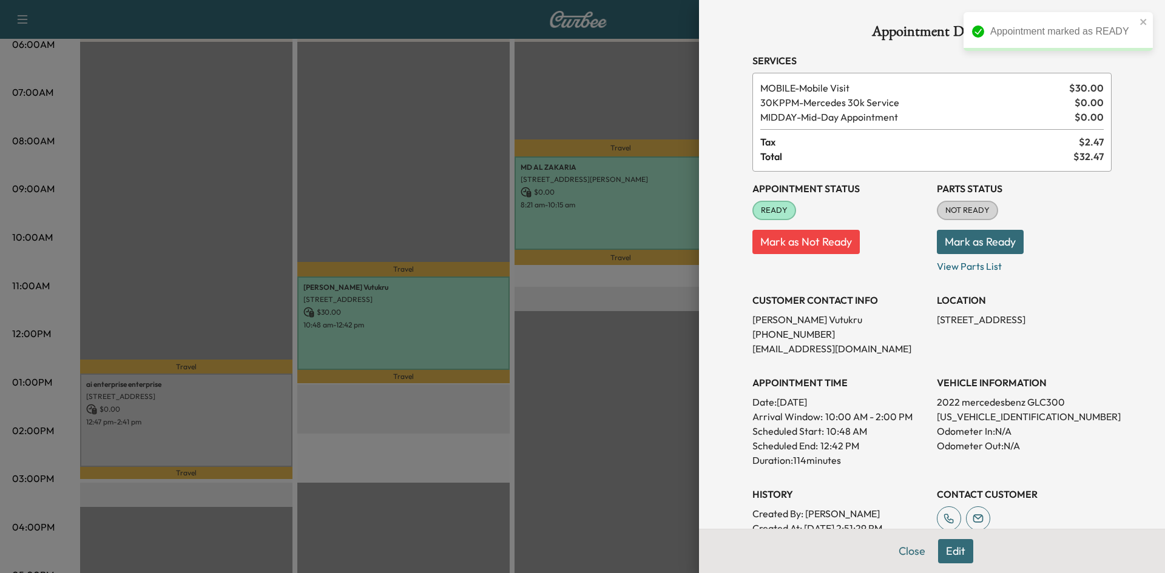
drag, startPoint x: 374, startPoint y: 149, endPoint x: 371, endPoint y: 164, distance: 14.9
click at [374, 151] on div at bounding box center [582, 286] width 1165 height 573
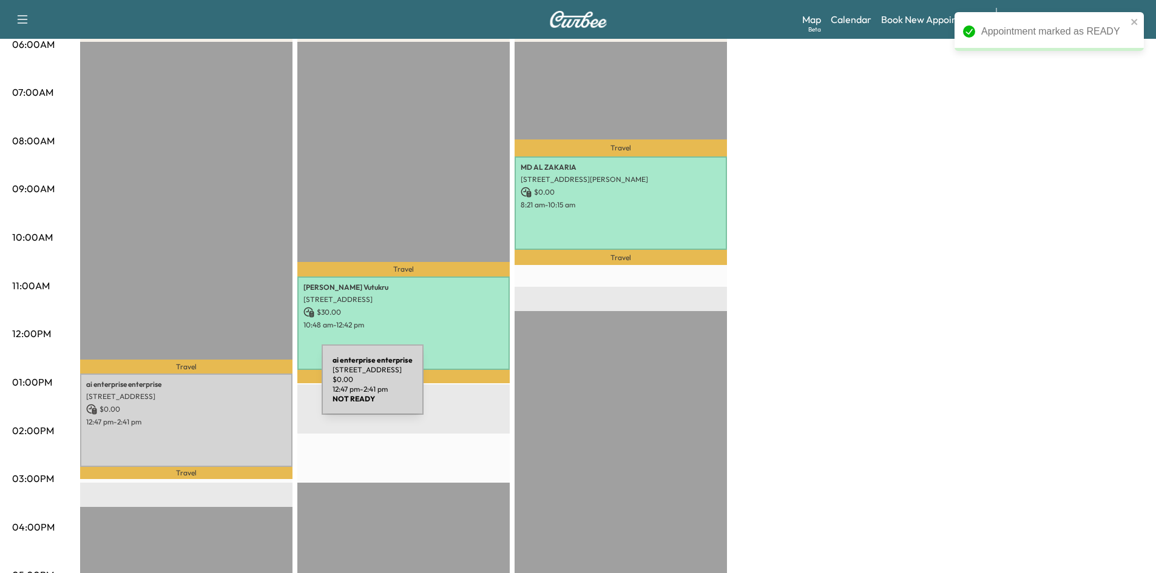
click at [230, 396] on p "15201 Pleasant Rdg Wy, Frisco, TX 75033, USA" at bounding box center [186, 397] width 200 height 10
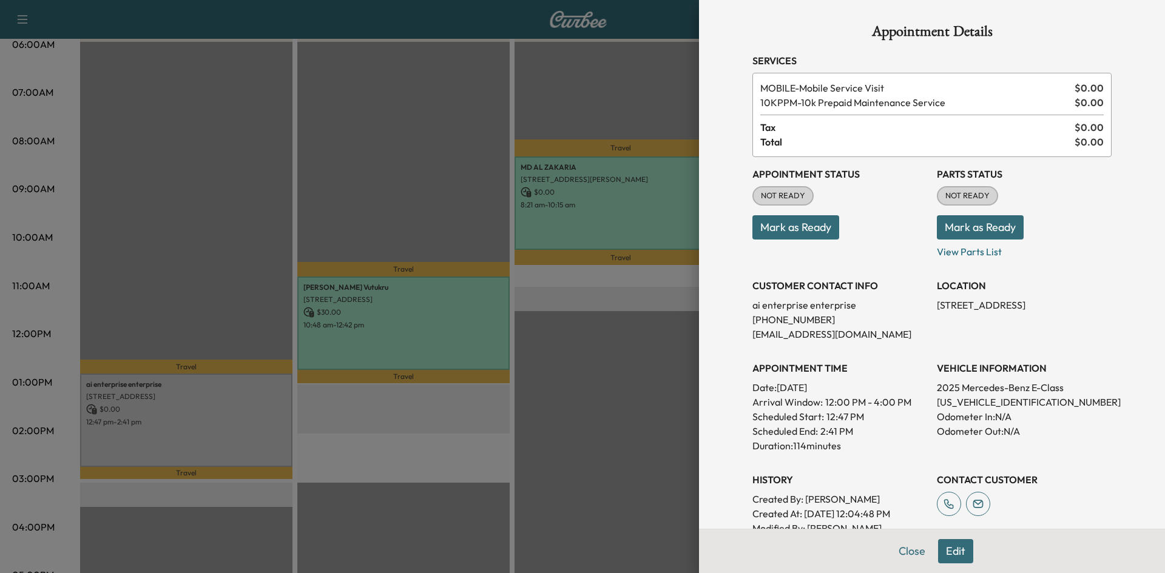
drag, startPoint x: 817, startPoint y: 228, endPoint x: 418, endPoint y: 229, distance: 399.3
click at [816, 229] on button "Mark as Ready" at bounding box center [796, 227] width 87 height 24
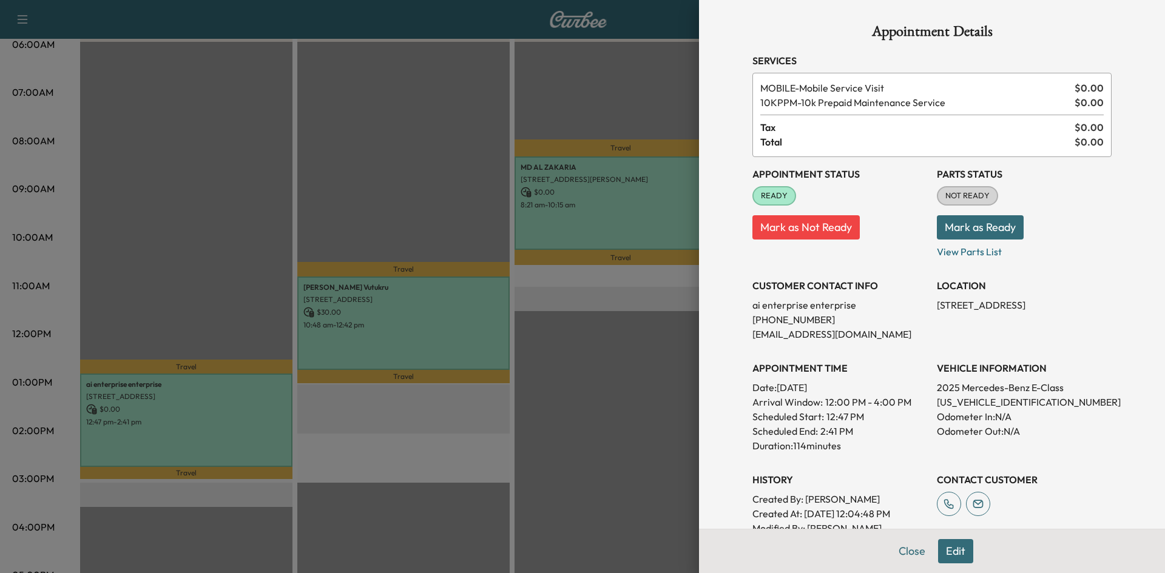
click at [290, 157] on div at bounding box center [582, 286] width 1165 height 573
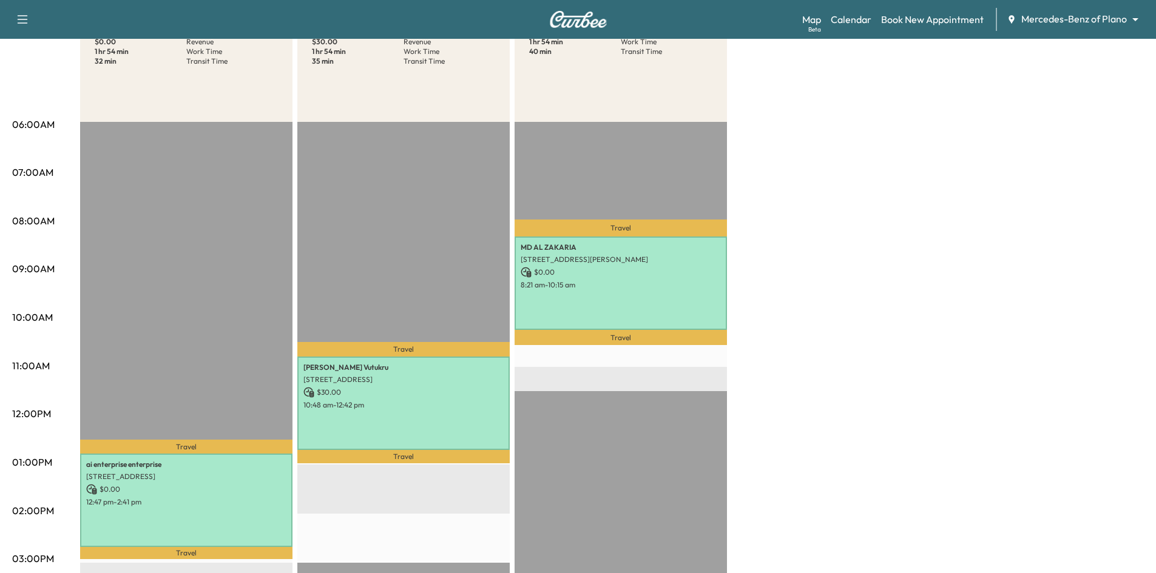
scroll to position [61, 0]
